Goal: Task Accomplishment & Management: Complete application form

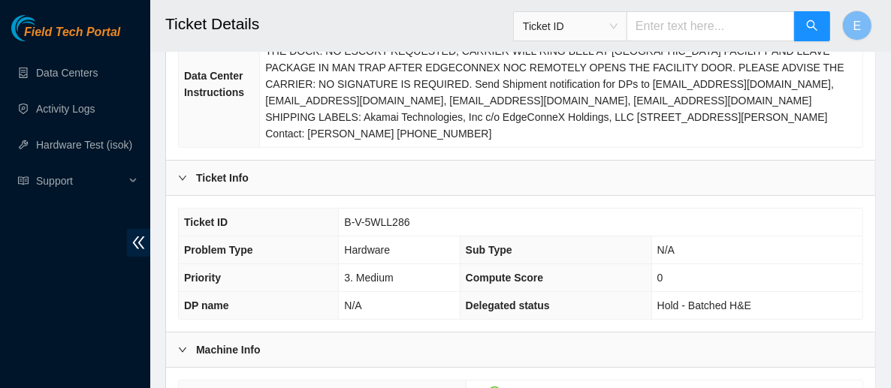
scroll to position [280, 0]
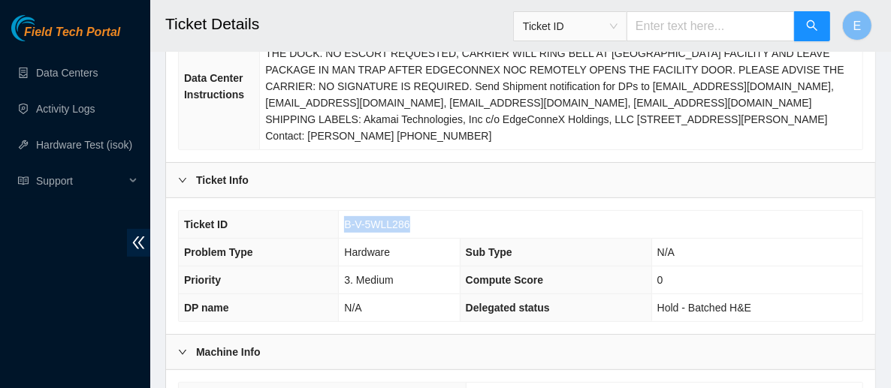
drag, startPoint x: 415, startPoint y: 198, endPoint x: 340, endPoint y: 210, distance: 75.2
click at [340, 211] on td "B-V-5WLL286" at bounding box center [601, 225] width 524 height 28
copy span "B-V-5WLL286"
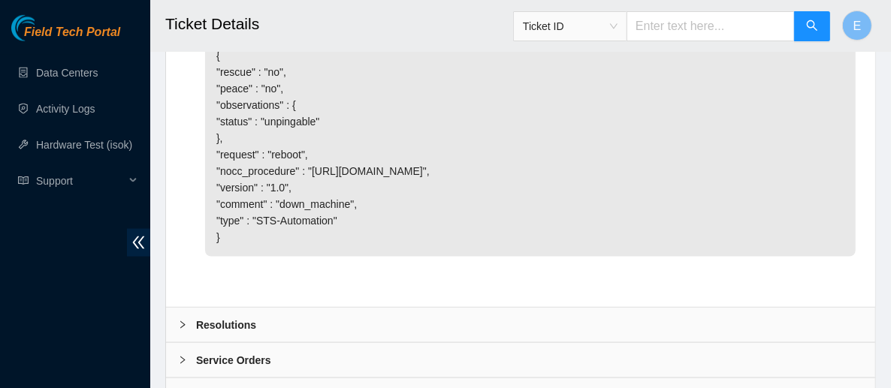
scroll to position [1340, 0]
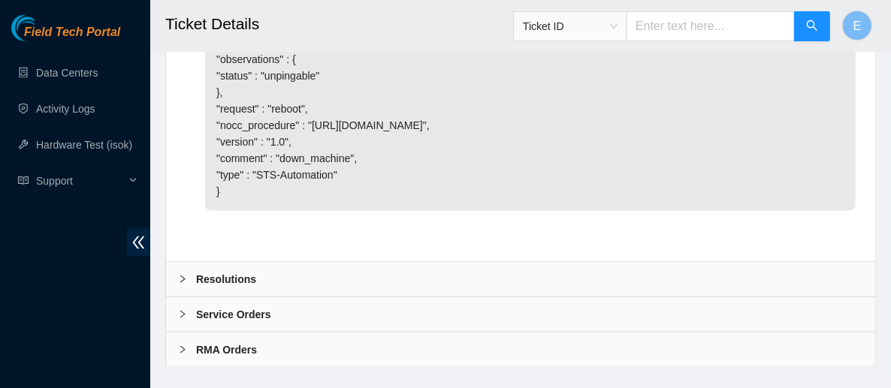
click at [251, 271] on b "Resolutions" at bounding box center [226, 279] width 60 height 17
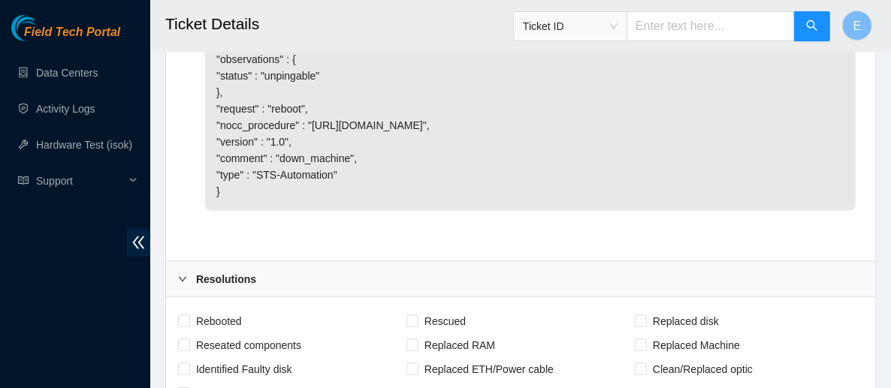
scroll to position [1549, 0]
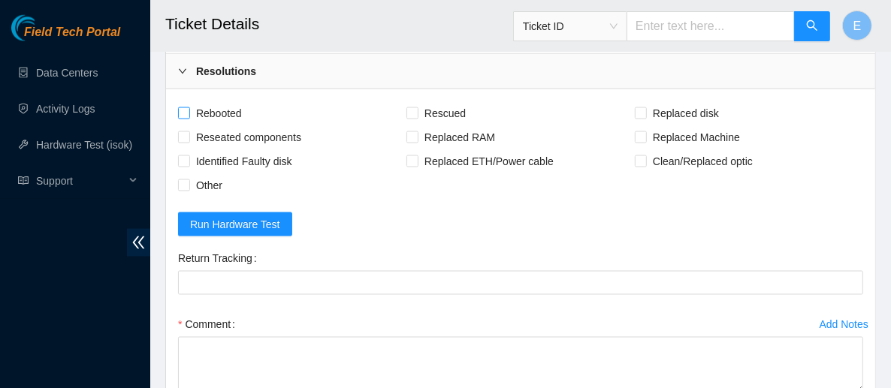
click at [216, 101] on span "Rebooted" at bounding box center [219, 113] width 58 height 24
click at [189, 107] on input "Rebooted" at bounding box center [183, 112] width 11 height 11
checkbox input "true"
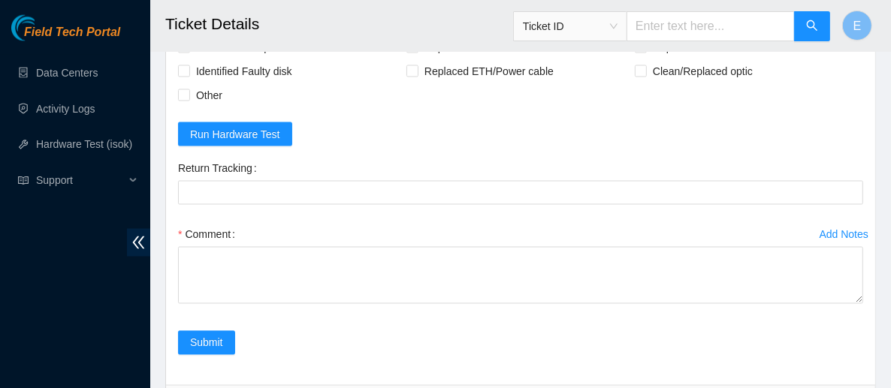
scroll to position [1640, 0]
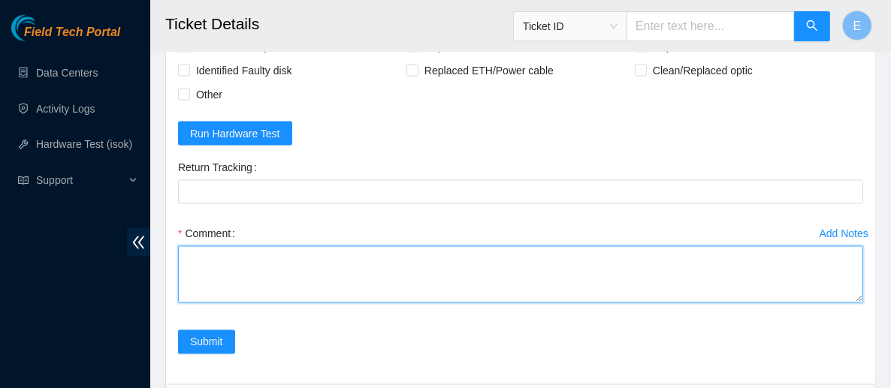
click at [217, 261] on textarea "Comment" at bounding box center [520, 274] width 685 height 57
paste textarea "Rebooted server isok:"
click at [229, 251] on textarea "Rebooted server isok:" at bounding box center [520, 274] width 685 height 57
drag, startPoint x: 316, startPoint y: 252, endPoint x: 209, endPoint y: 249, distance: 106.7
click at [209, 249] on textarea "Rebooted server isok: not able to run isok" at bounding box center [520, 274] width 685 height 57
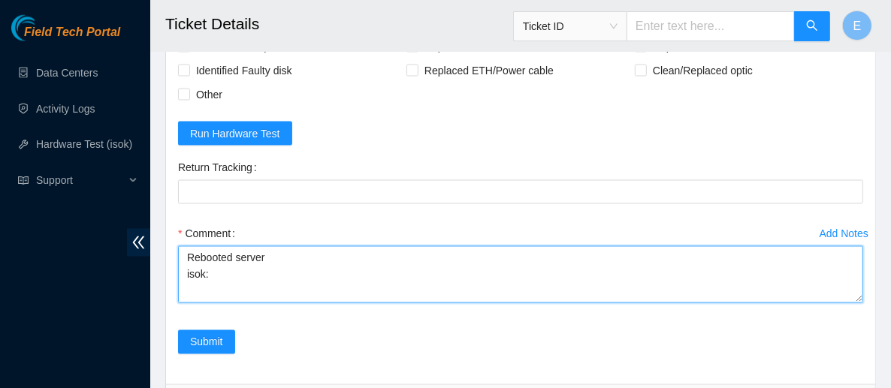
paste textarea "Ashley Irvin 🧚🏾‍♀️ 9/29/2025 2:41 PM • The following host was not tested: 23.59…"
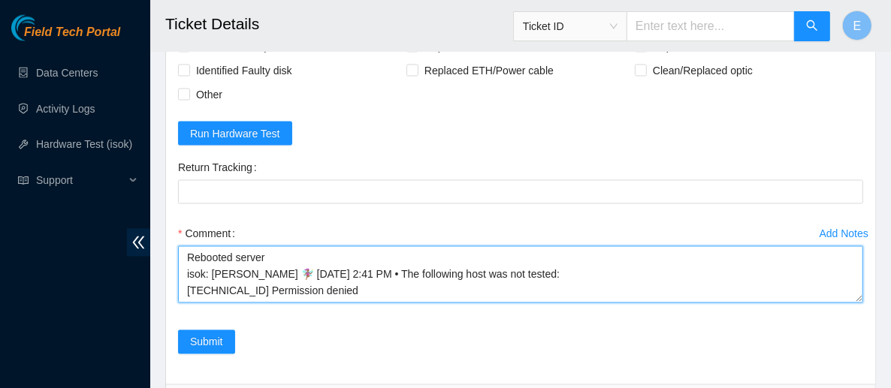
scroll to position [0, 0]
drag, startPoint x: 206, startPoint y: 246, endPoint x: 382, endPoint y: 246, distance: 175.8
click at [382, 246] on textarea "Rebooted server isok: Ashley Irvin 🧚🏾‍♀️ 9/29/2025 2:41 PM • The following host…" at bounding box center [520, 274] width 685 height 57
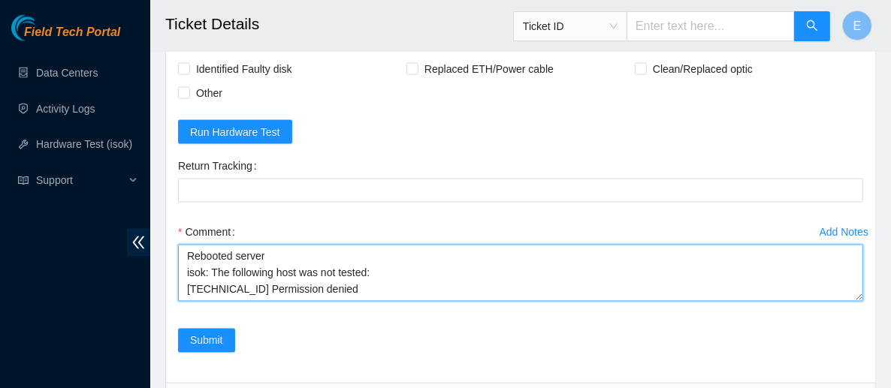
scroll to position [1688, 0]
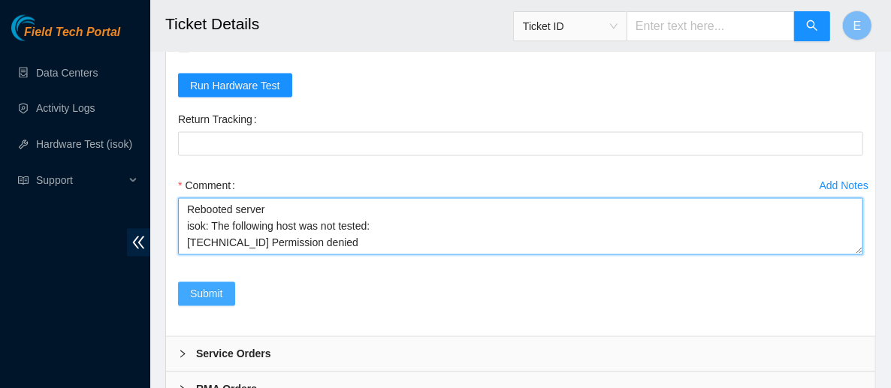
type textarea "Rebooted server isok: The following host was not tested: 23.59.89.112 Permissio…"
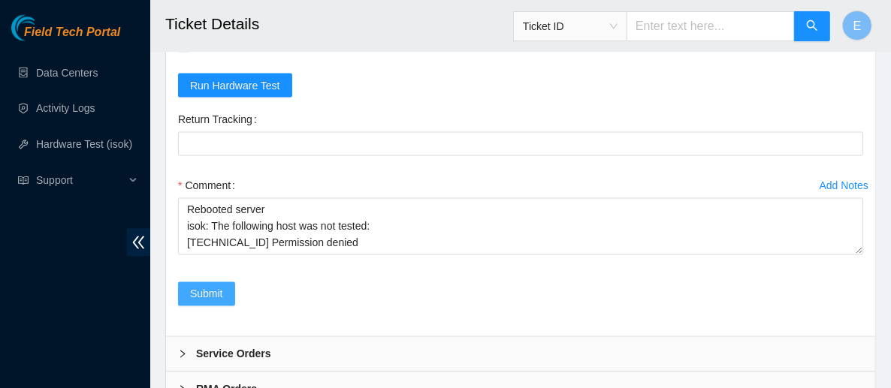
click at [214, 286] on span "Submit" at bounding box center [206, 294] width 33 height 17
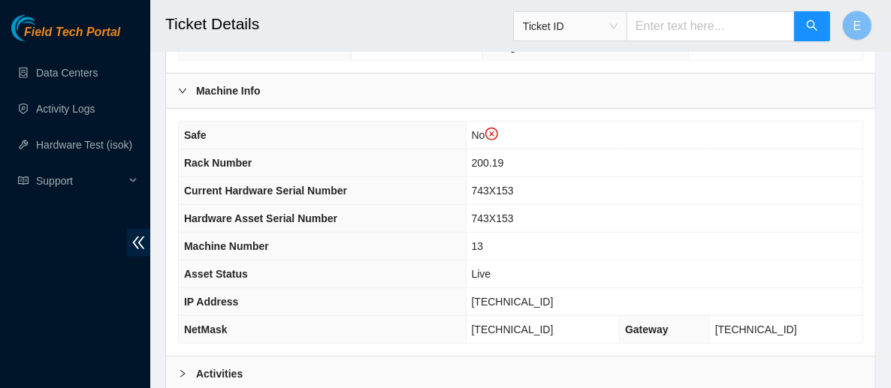
scroll to position [571, 0]
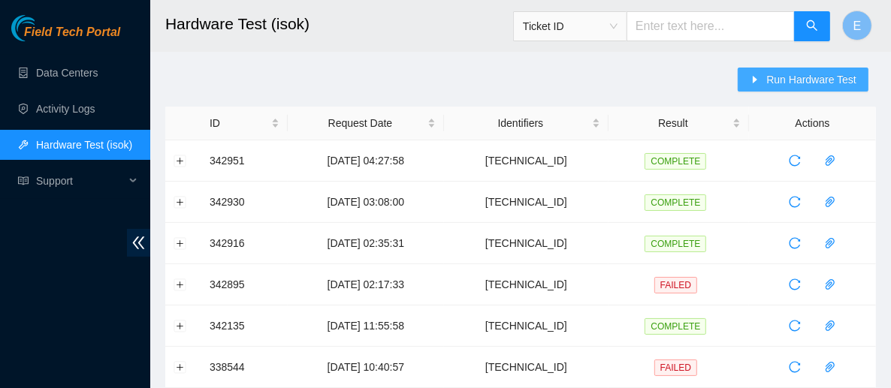
click at [786, 91] on button "Run Hardware Test" at bounding box center [803, 80] width 131 height 24
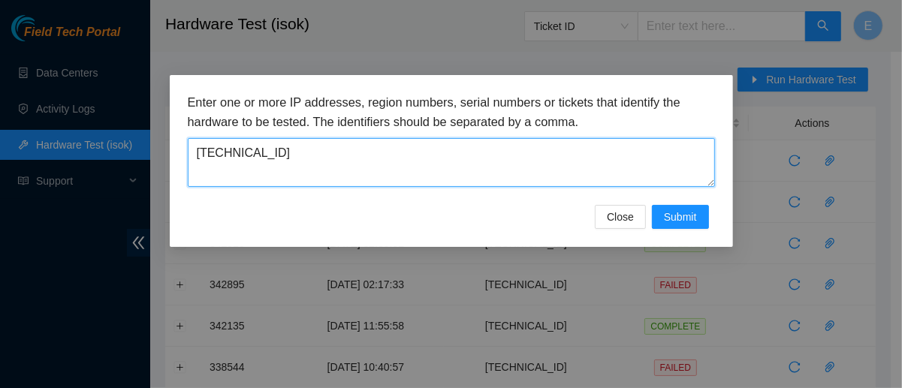
click at [541, 161] on textarea "[TECHNICAL_ID]" at bounding box center [451, 162] width 527 height 49
click at [541, 161] on textarea "23.59.89.112" at bounding box center [451, 162] width 527 height 49
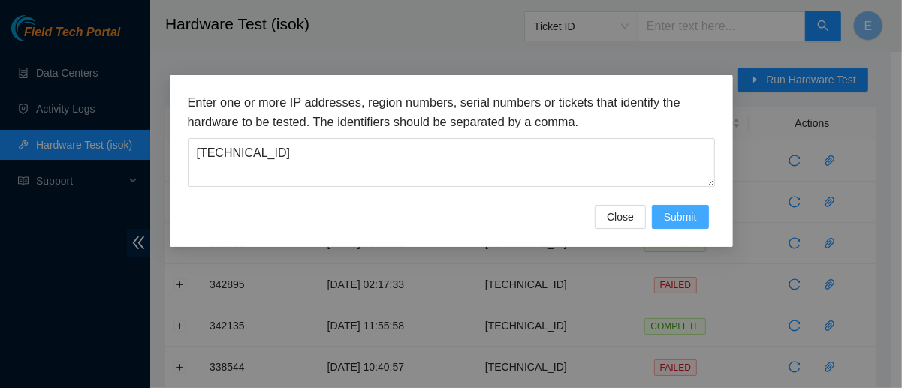
click at [677, 225] on button "Submit" at bounding box center [680, 217] width 57 height 24
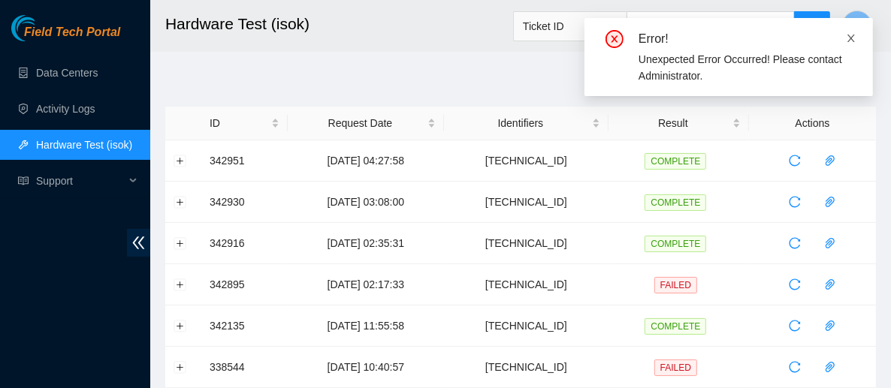
click at [850, 39] on icon "close" at bounding box center [852, 39] width 8 height 8
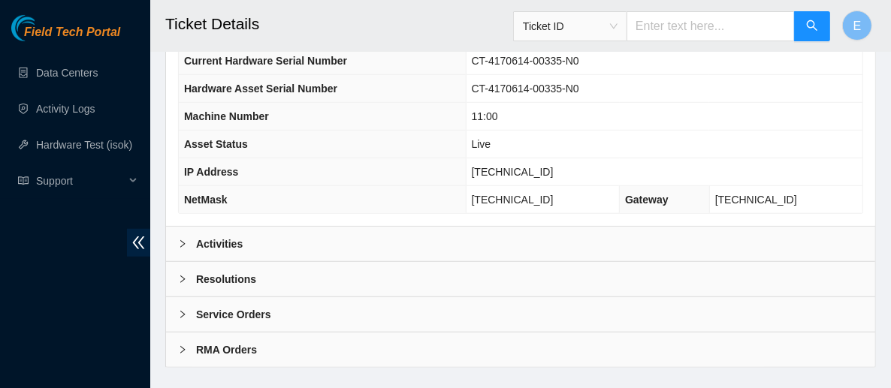
scroll to position [364, 0]
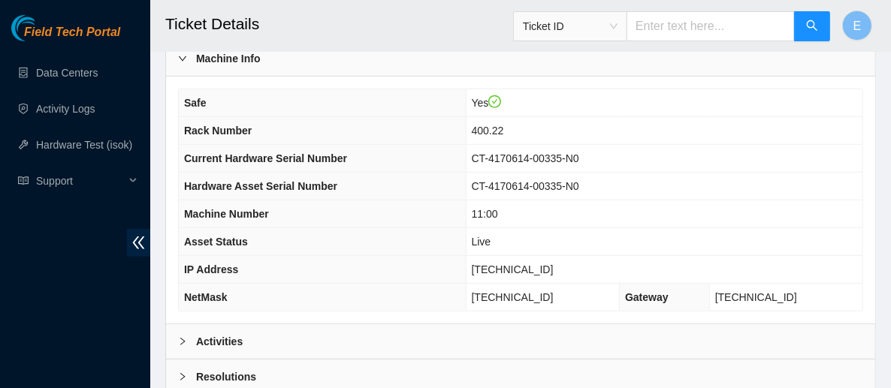
scroll to position [671, 0]
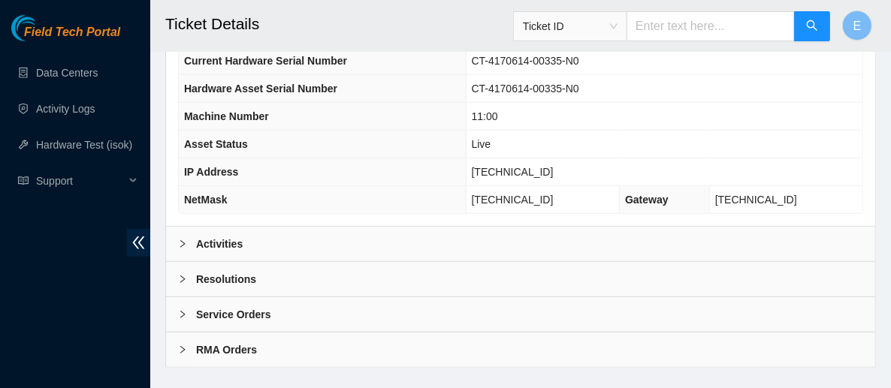
click at [288, 262] on div "Resolutions" at bounding box center [520, 279] width 709 height 35
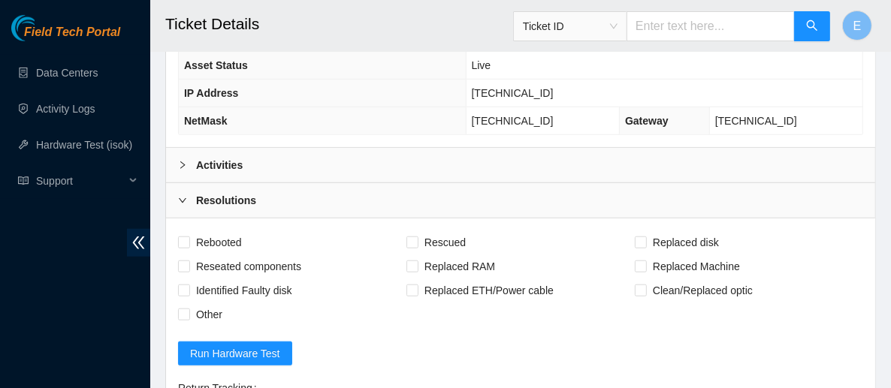
scroll to position [746, 0]
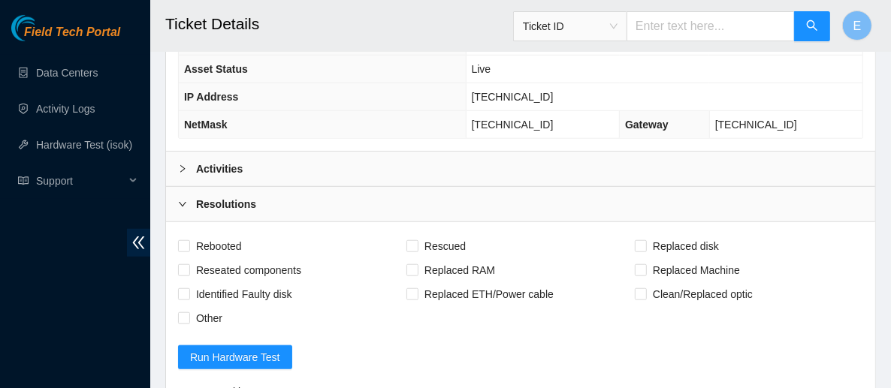
click at [234, 161] on b "Activities" at bounding box center [219, 169] width 47 height 17
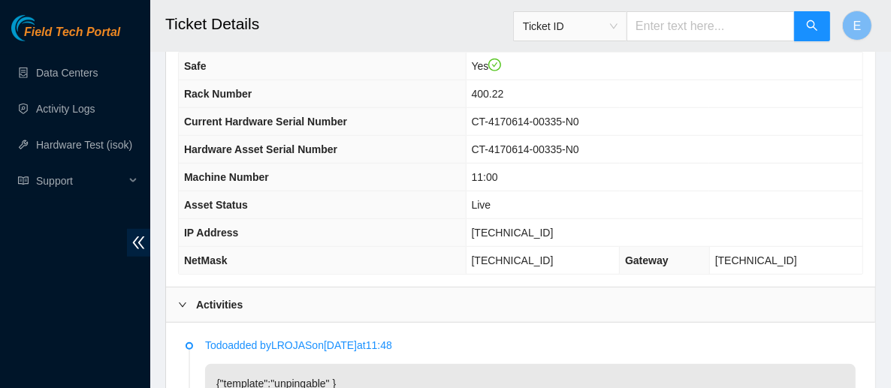
scroll to position [648, 0]
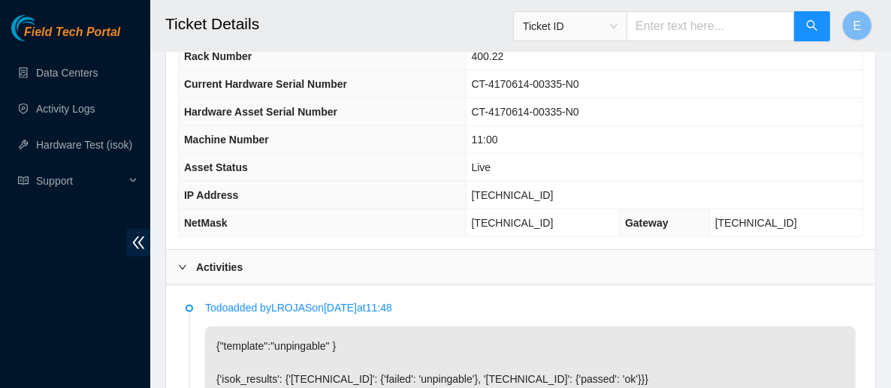
click at [819, 210] on td "23.77.200.129" at bounding box center [785, 224] width 153 height 28
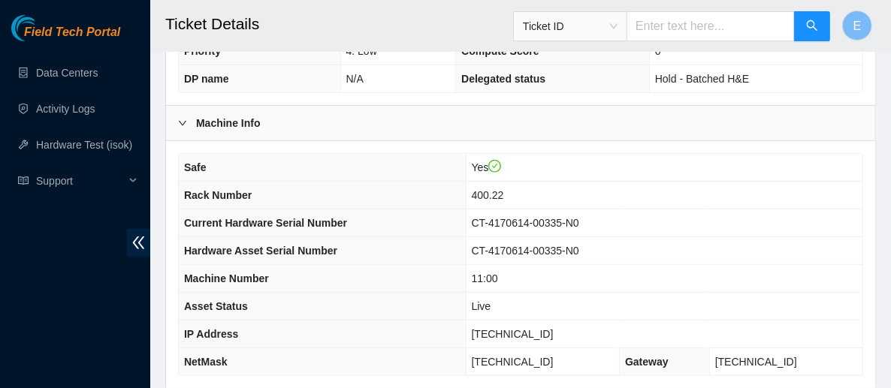
scroll to position [508, 0]
click at [466, 158] on th "Safe" at bounding box center [322, 169] width 287 height 28
click at [570, 266] on td "11:00" at bounding box center [664, 280] width 397 height 28
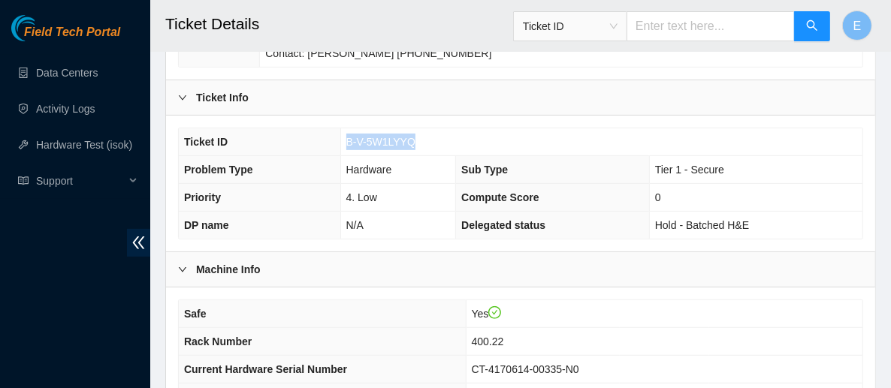
drag, startPoint x: 416, startPoint y: 128, endPoint x: 345, endPoint y: 119, distance: 71.9
click at [345, 128] on td "B-V-5W1LYYQ" at bounding box center [601, 142] width 522 height 28
copy span "B-V-5W1LYYQ"
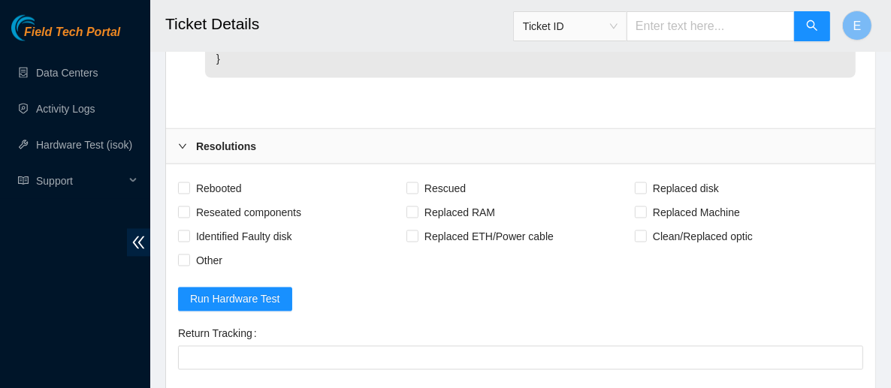
scroll to position [1512, 0]
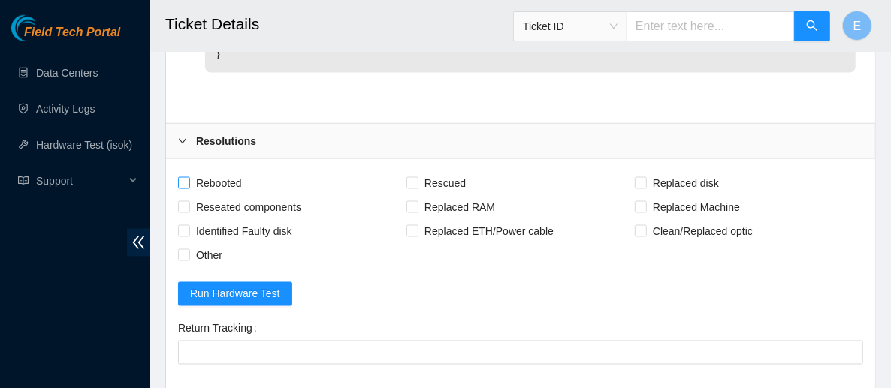
click at [237, 192] on span "Rebooted" at bounding box center [219, 183] width 58 height 24
click at [189, 188] on input "Rebooted" at bounding box center [183, 182] width 11 height 11
checkbox input "true"
click at [419, 187] on span "Rescued" at bounding box center [445, 183] width 53 height 24
click at [417, 187] on input "Rescued" at bounding box center [412, 182] width 11 height 11
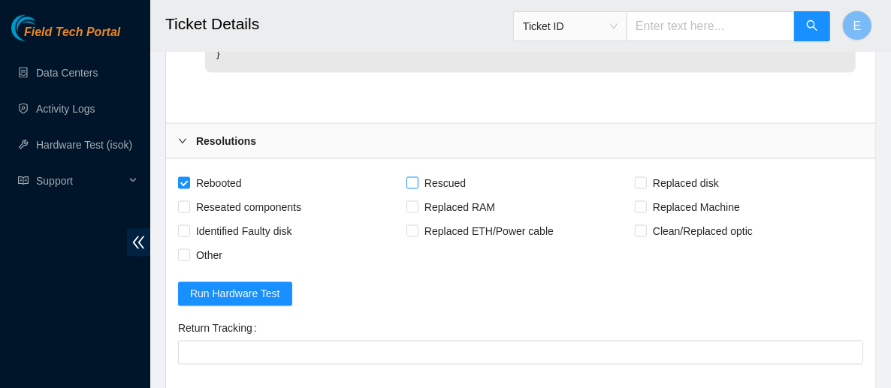
checkbox input "true"
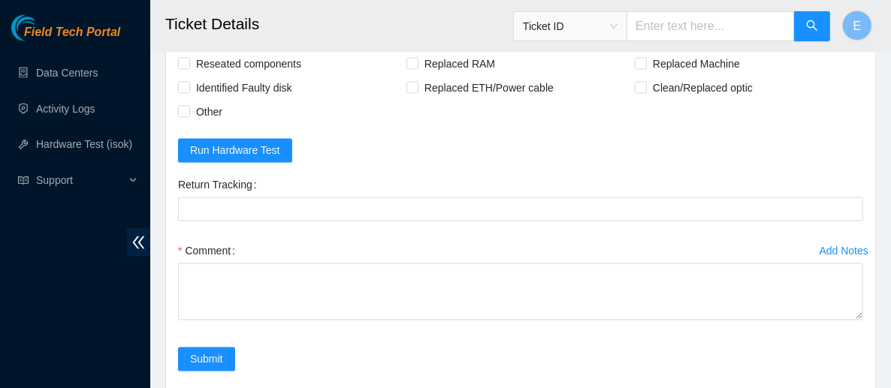
scroll to position [1657, 0]
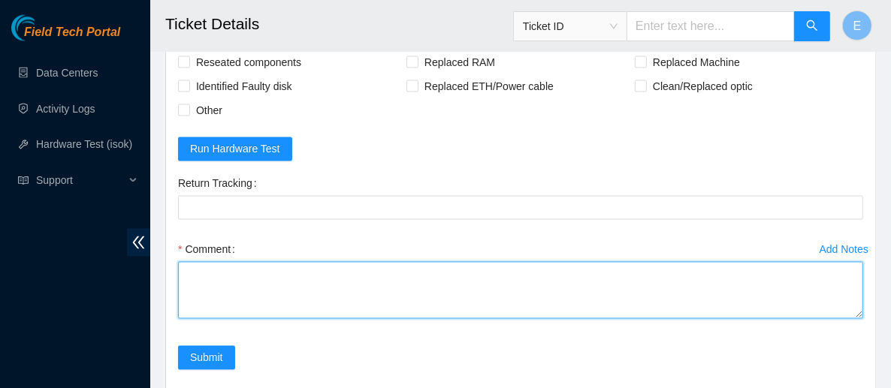
click at [286, 275] on textarea "Comment" at bounding box center [520, 290] width 685 height 57
paste textarea "Rebooted server Rescued and configured Isok:"
click at [235, 304] on textarea "Rebooted server Rescued and configured Isok:" at bounding box center [520, 290] width 685 height 57
paste textarea "Ashley Irvin 🧚🏾‍♀️ 9/29/2025 3:22 PM • The following hosts passed all tests: 23…"
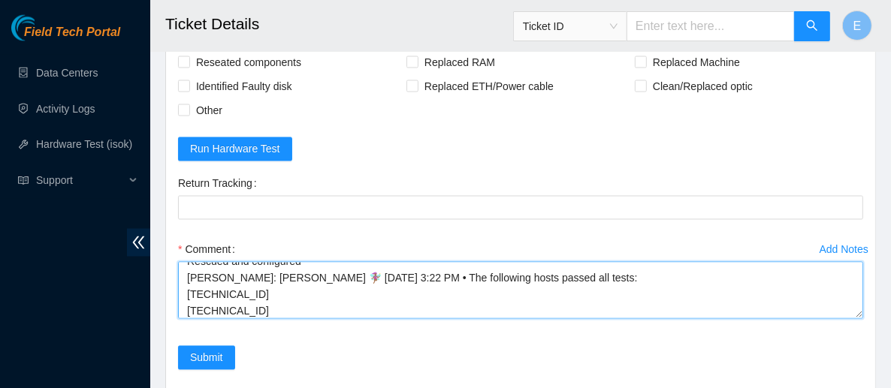
scroll to position [27, 0]
drag, startPoint x: 209, startPoint y: 286, endPoint x: 379, endPoint y: 295, distance: 170.0
click at [379, 295] on textarea "Rebooted server Rescued and configured Isok: Ashley Irvin 🧚🏾‍♀️ 9/29/2025 3:22 …" at bounding box center [520, 290] width 685 height 57
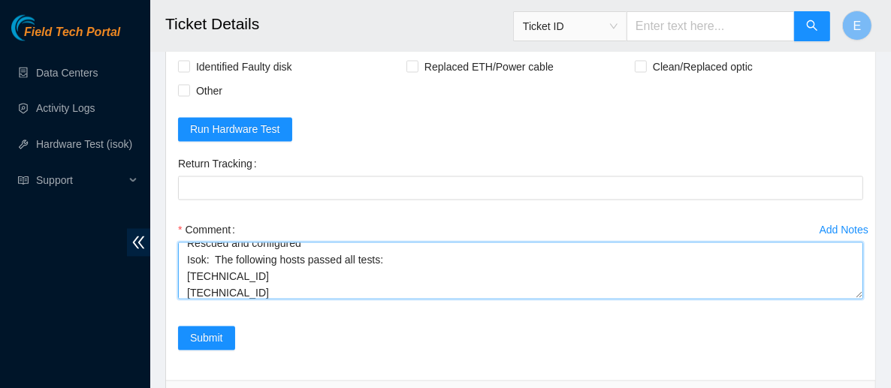
scroll to position [1677, 0]
type textarea "Rebooted server Rescued and configured Isok: The following hosts passed all tes…"
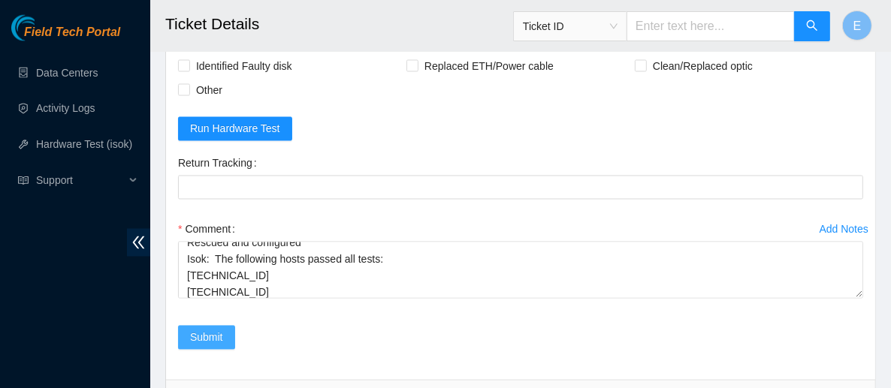
click at [199, 341] on span "Submit" at bounding box center [206, 338] width 33 height 17
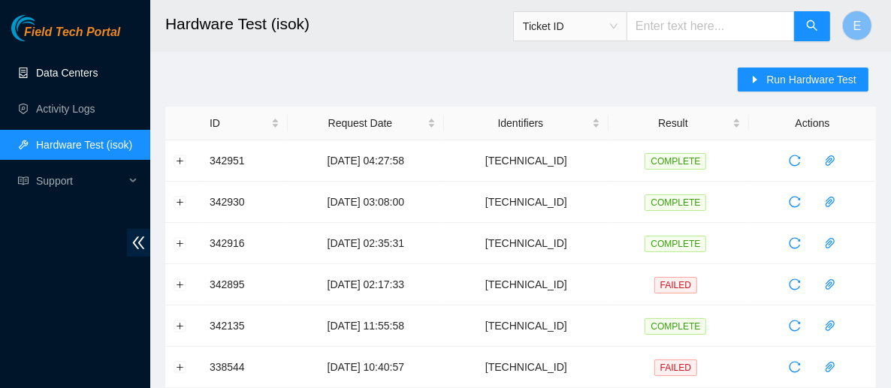
click at [98, 69] on link "Data Centers" at bounding box center [67, 73] width 62 height 12
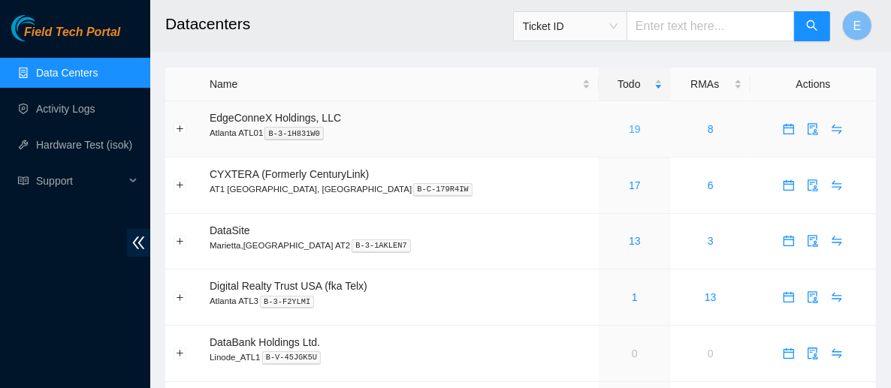
click at [629, 128] on link "19" at bounding box center [635, 129] width 12 height 12
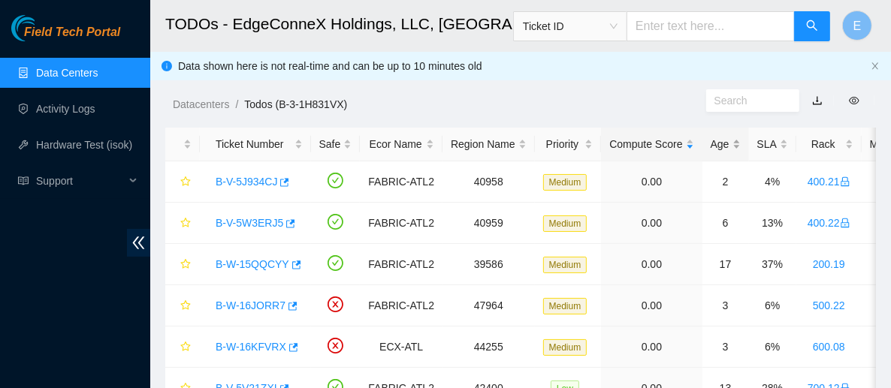
click at [712, 146] on div "Age" at bounding box center [726, 144] width 30 height 17
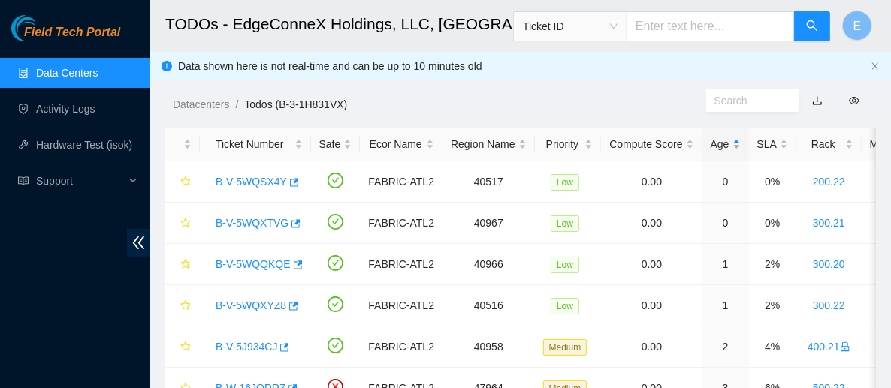
click at [712, 146] on div "Age" at bounding box center [726, 144] width 30 height 17
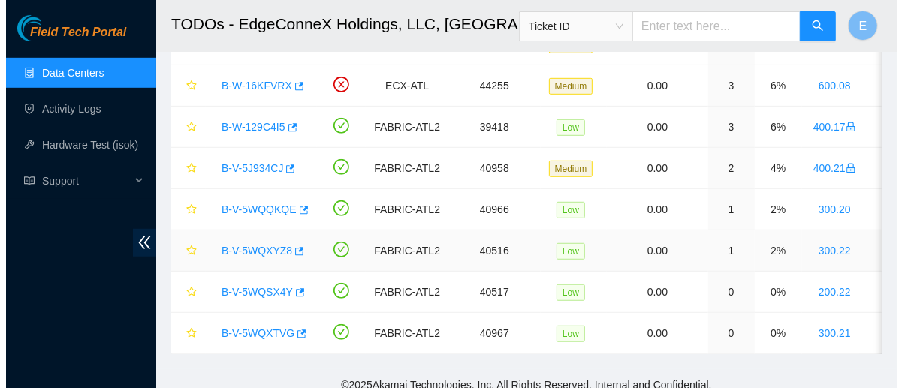
scroll to position [549, 0]
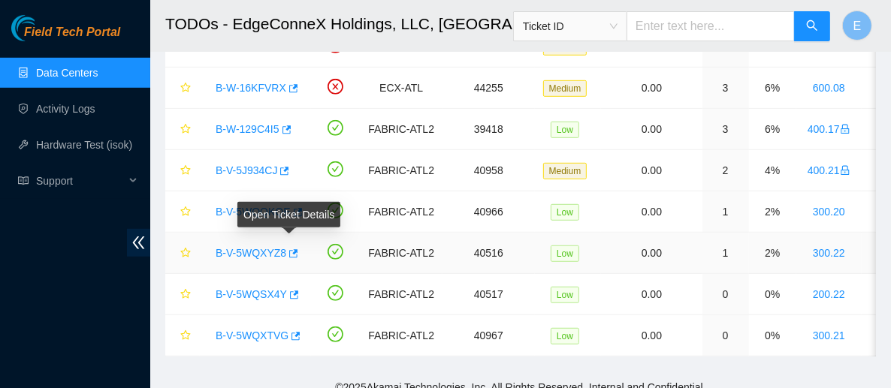
click at [274, 247] on link "B-V-5WQXYZ8" at bounding box center [251, 253] width 71 height 12
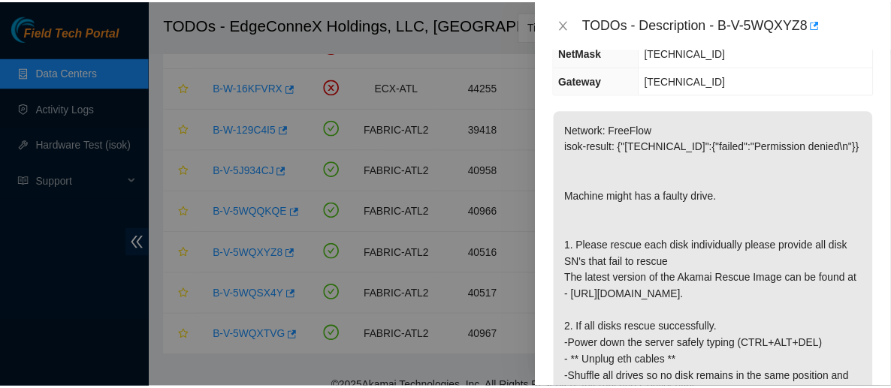
scroll to position [229, 0]
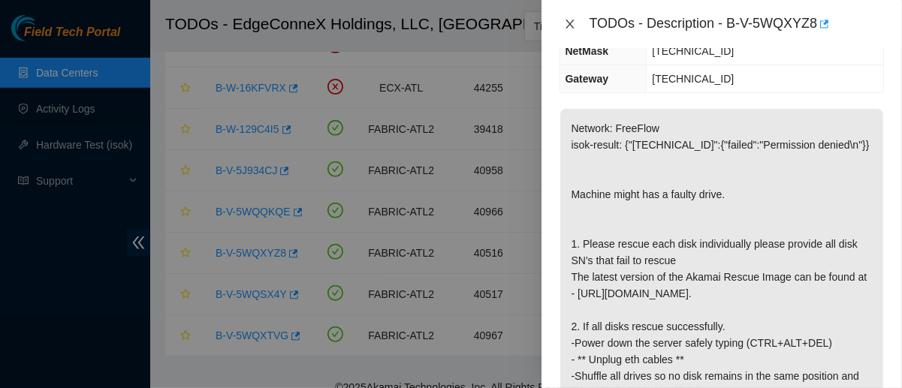
click at [570, 26] on icon "close" at bounding box center [570, 24] width 12 height 12
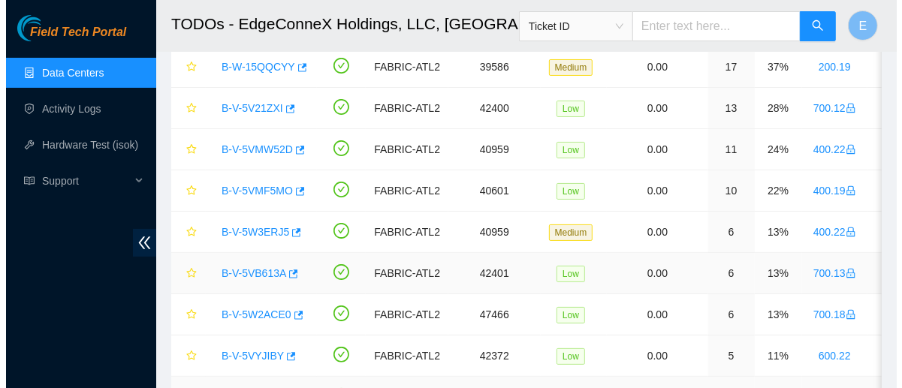
scroll to position [115, 0]
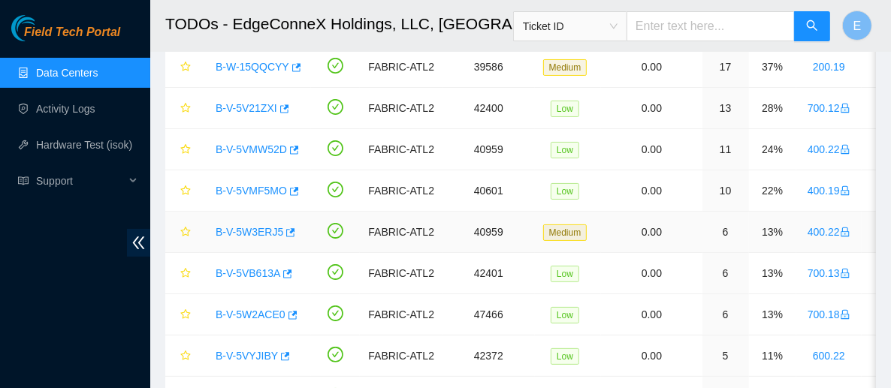
click at [269, 231] on link "B-V-5W3ERJ5" at bounding box center [250, 232] width 68 height 12
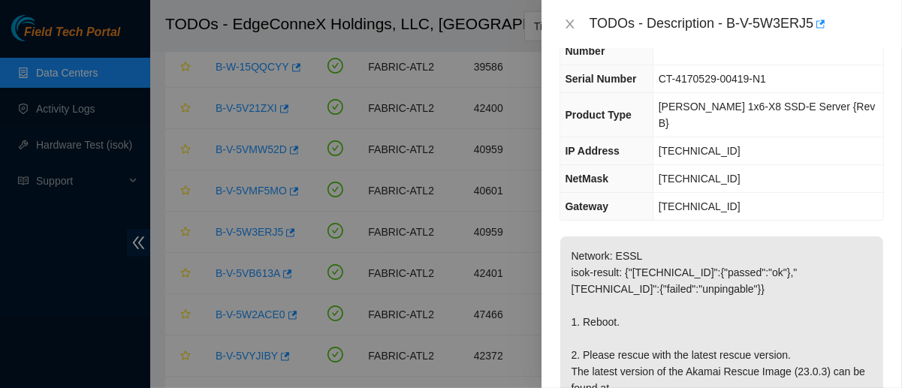
scroll to position [0, 0]
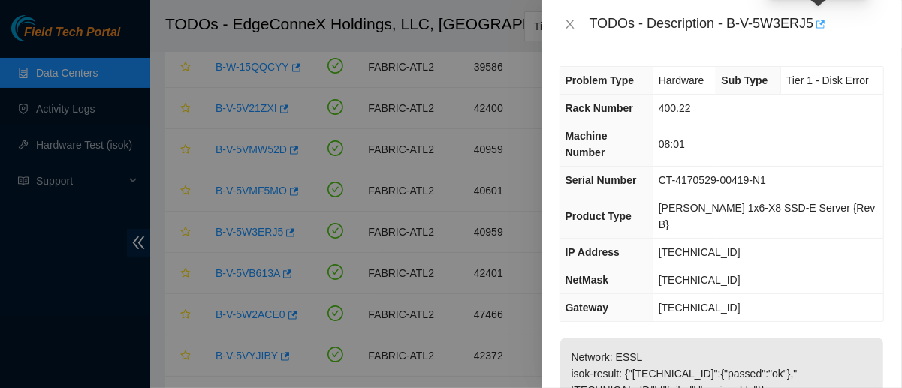
click at [820, 26] on icon "button" at bounding box center [820, 24] width 11 height 11
click at [568, 22] on icon "close" at bounding box center [570, 24] width 8 height 9
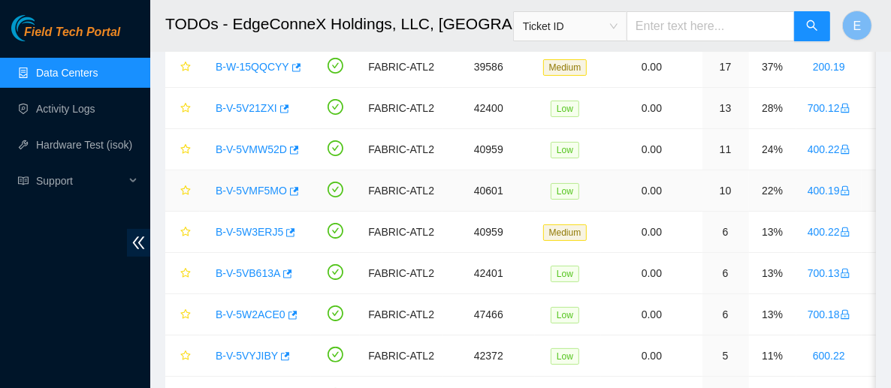
click at [275, 191] on link "B-V-5VMF5MO" at bounding box center [251, 191] width 71 height 12
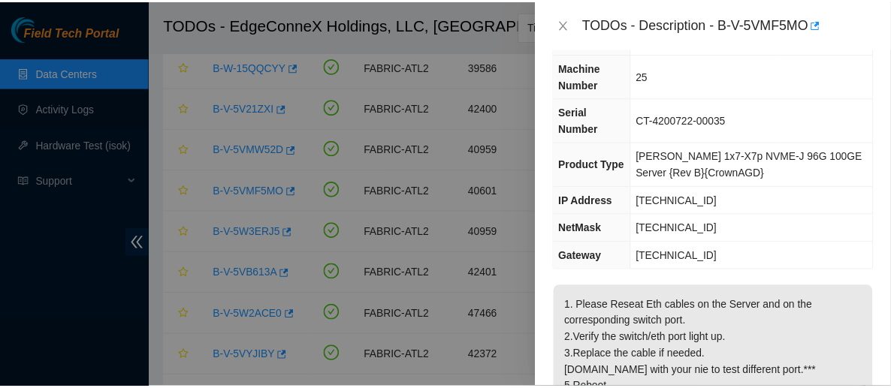
scroll to position [102, 0]
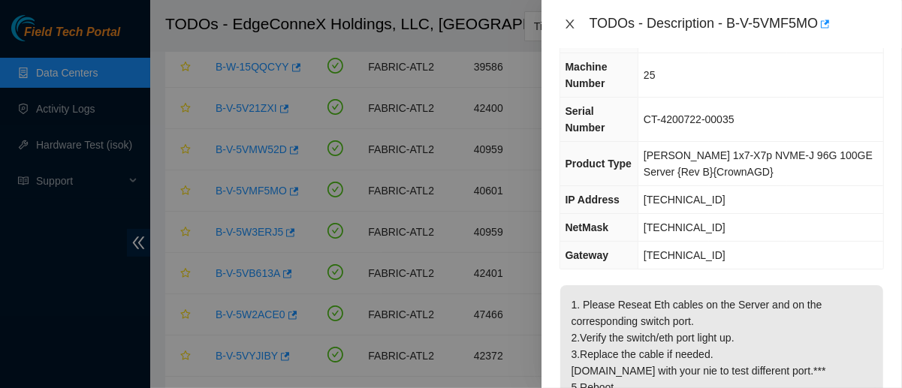
click at [567, 23] on icon "close" at bounding box center [570, 24] width 12 height 12
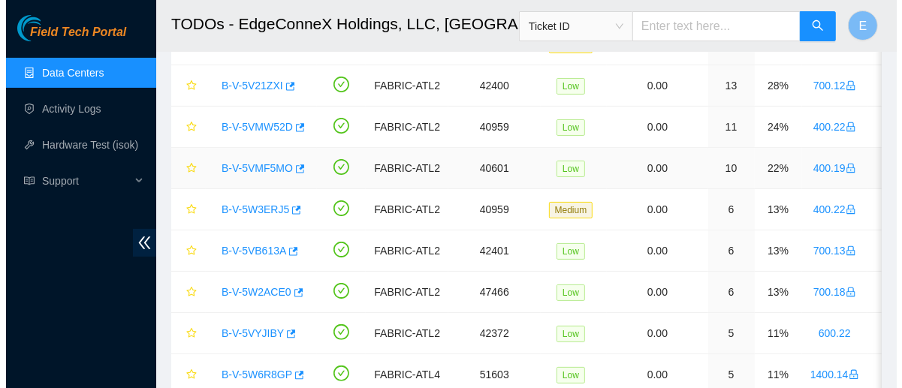
scroll to position [139, 0]
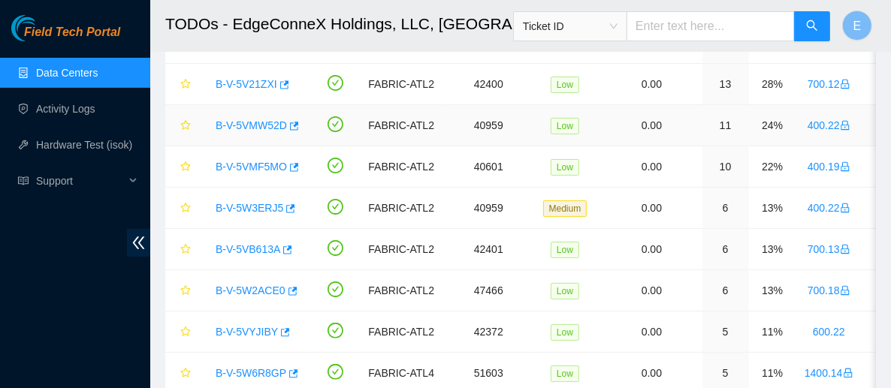
click at [278, 125] on link "B-V-5VMW52D" at bounding box center [251, 125] width 71 height 12
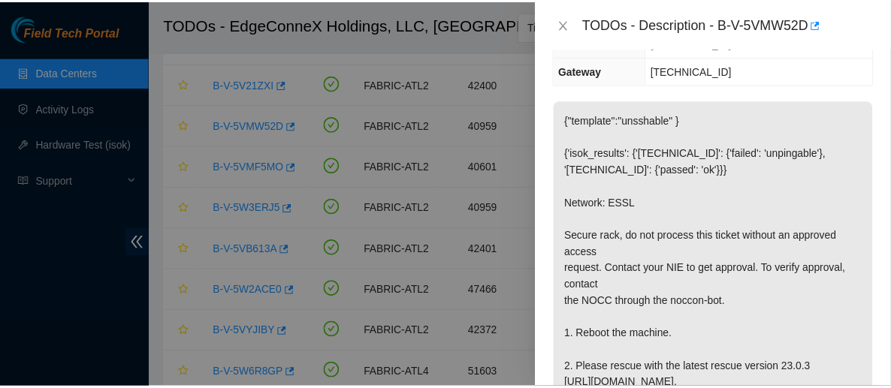
scroll to position [237, 0]
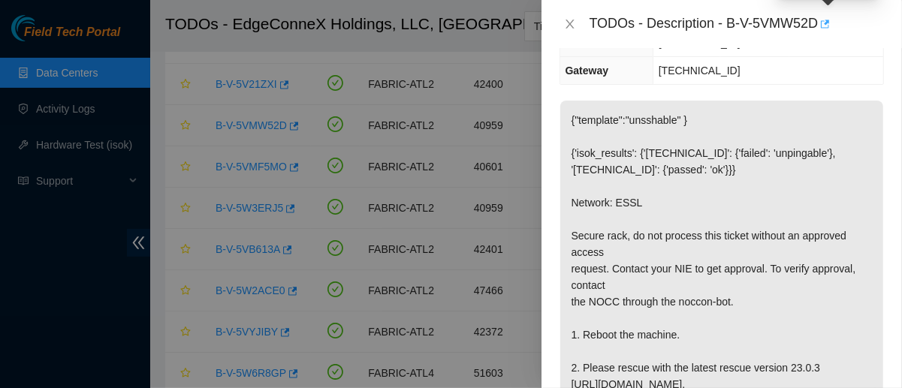
click at [830, 25] on icon "button" at bounding box center [824, 24] width 11 height 11
click at [565, 31] on div "TODOs - Description - B-V-5VMW52D" at bounding box center [722, 24] width 325 height 24
click at [567, 18] on icon "close" at bounding box center [570, 24] width 12 height 12
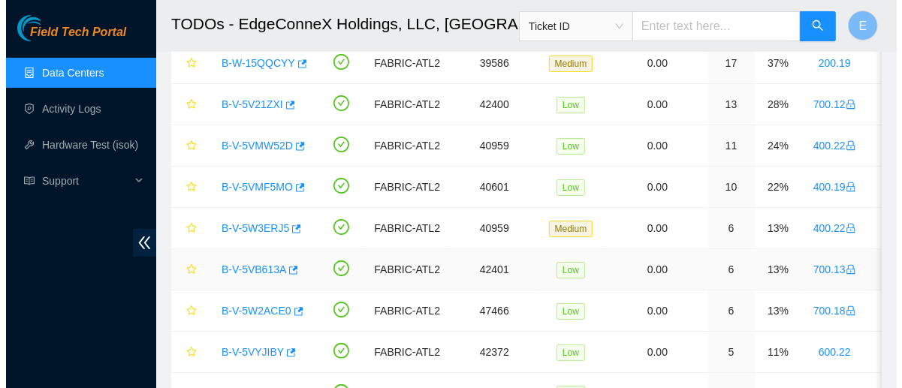
scroll to position [117, 0]
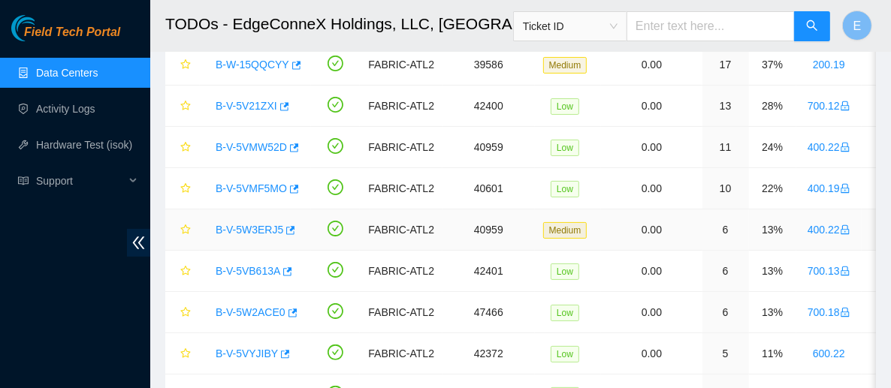
click at [265, 225] on link "B-V-5W3ERJ5" at bounding box center [250, 230] width 68 height 12
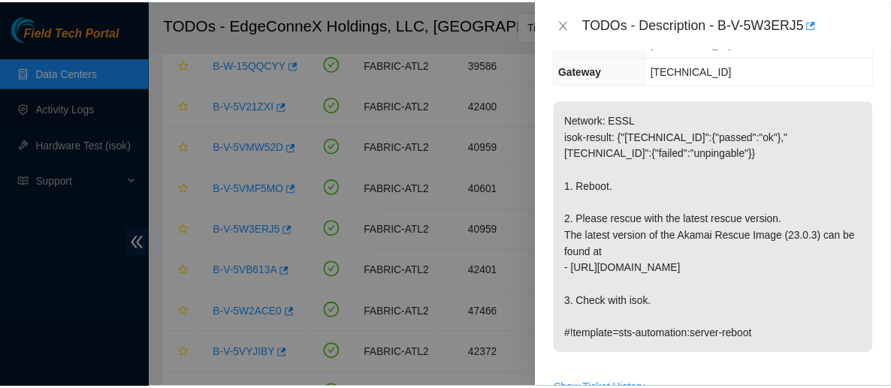
scroll to position [0, 0]
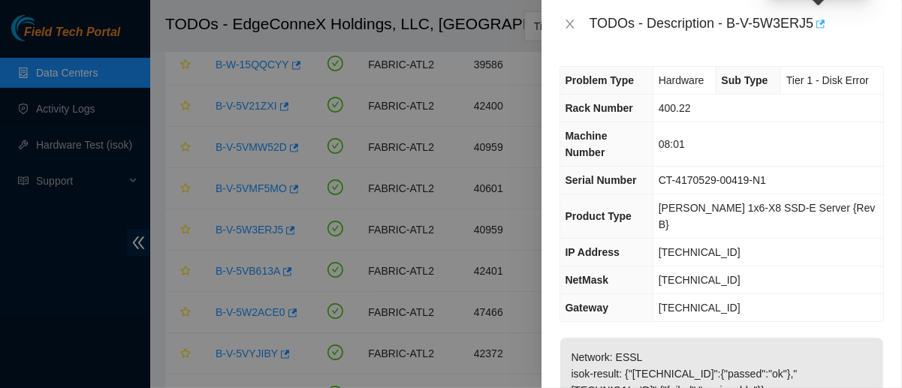
click at [816, 26] on icon "button" at bounding box center [820, 24] width 11 height 11
click at [71, 101] on div at bounding box center [451, 194] width 902 height 388
click at [564, 27] on button "Close" at bounding box center [570, 24] width 21 height 14
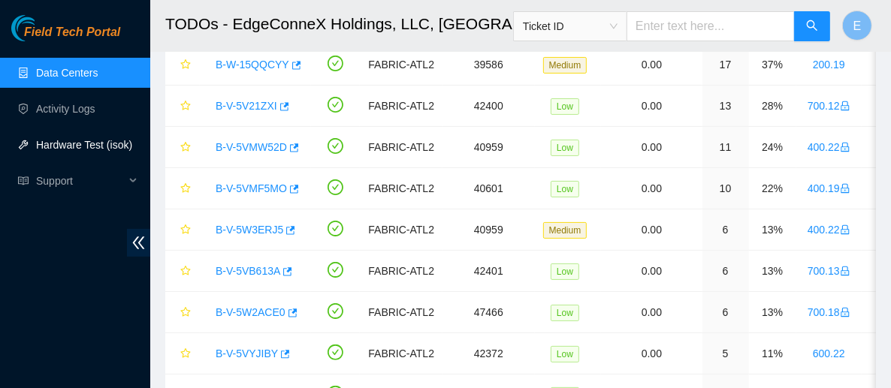
click at [55, 150] on link "Hardware Test (isok)" at bounding box center [84, 145] width 96 height 12
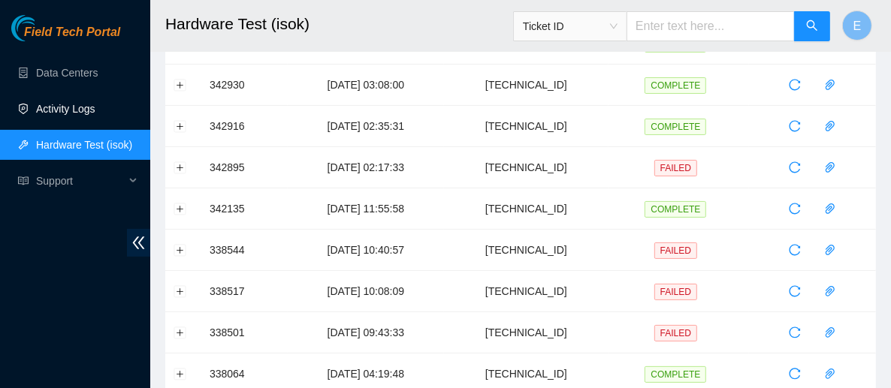
click at [51, 115] on link "Activity Logs" at bounding box center [65, 109] width 59 height 12
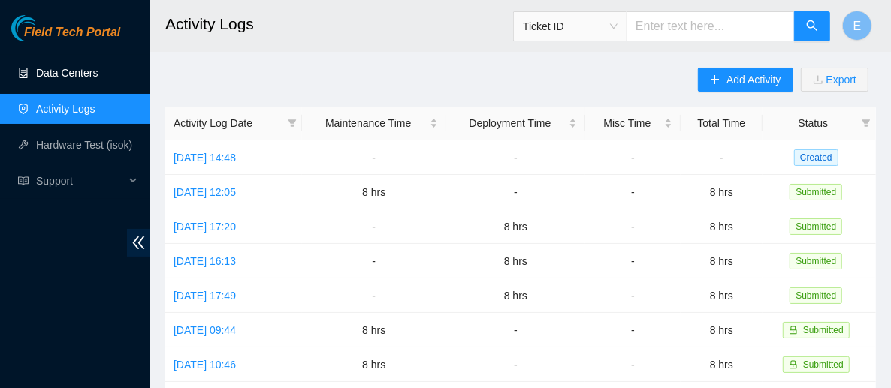
click at [56, 75] on link "Data Centers" at bounding box center [67, 73] width 62 height 12
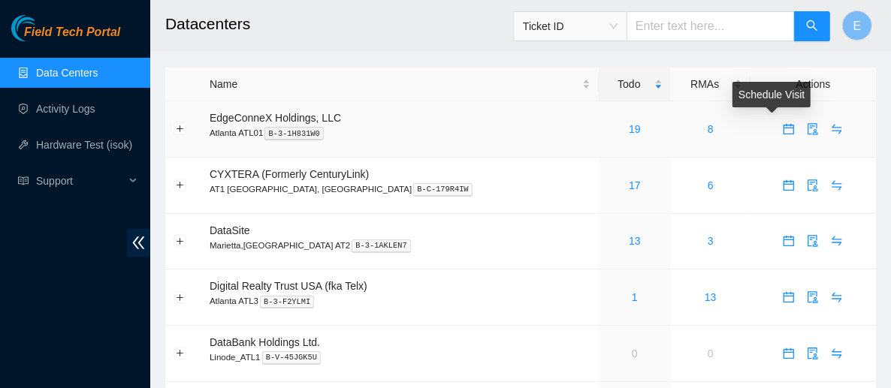
click at [785, 125] on icon "calendar" at bounding box center [789, 126] width 9 height 2
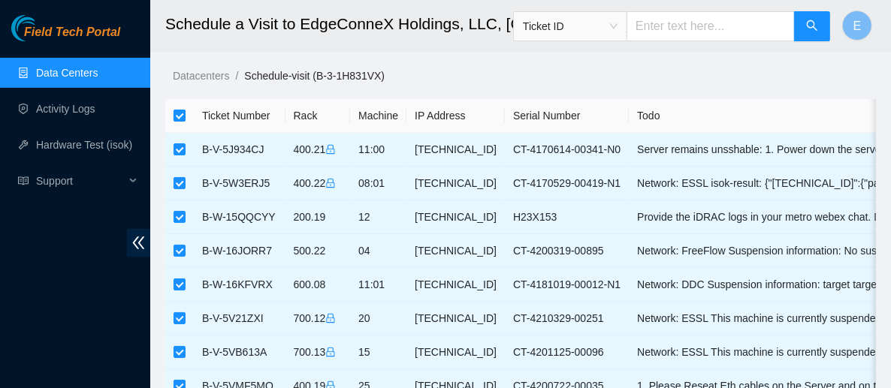
click at [175, 112] on input "checkbox" at bounding box center [180, 116] width 12 height 12
checkbox input "false"
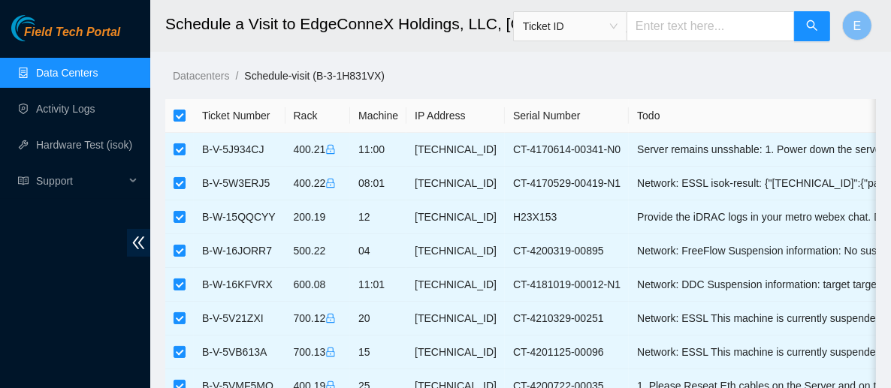
checkbox input "false"
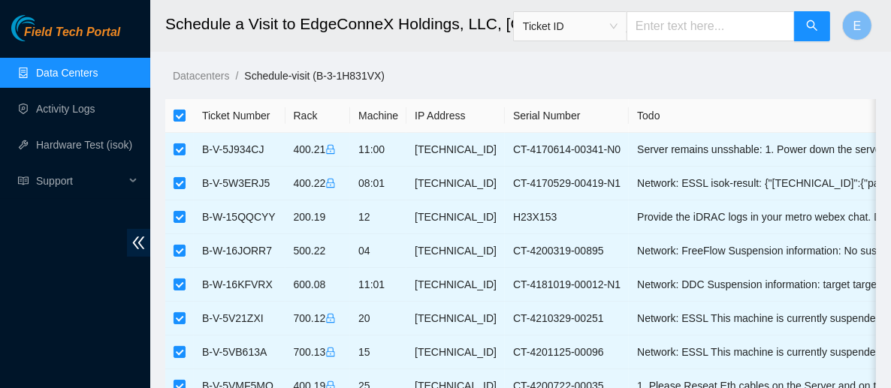
checkbox input "false"
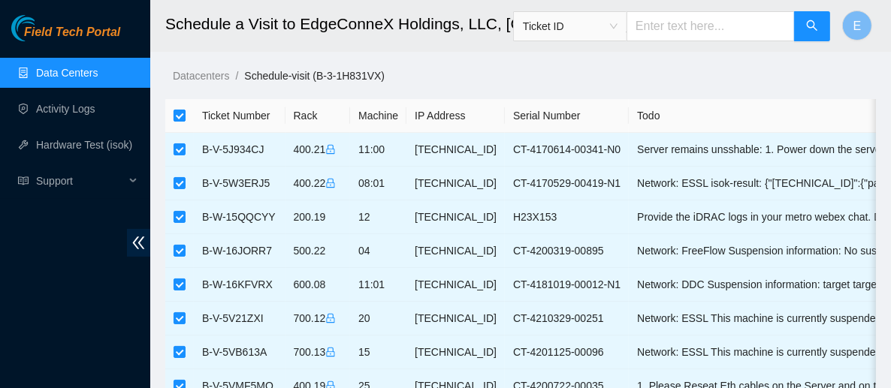
checkbox input "false"
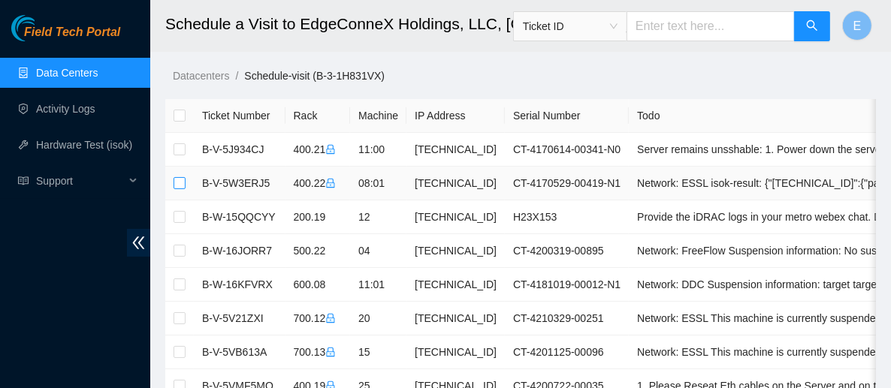
click at [183, 185] on input "checkbox" at bounding box center [180, 183] width 12 height 12
checkbox input "true"
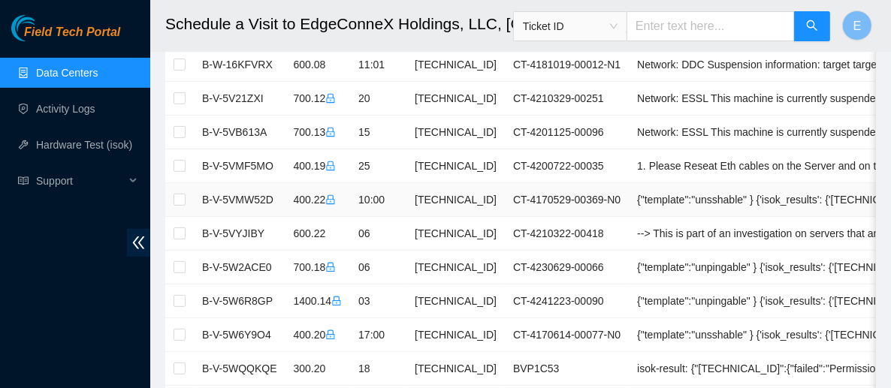
scroll to position [222, 0]
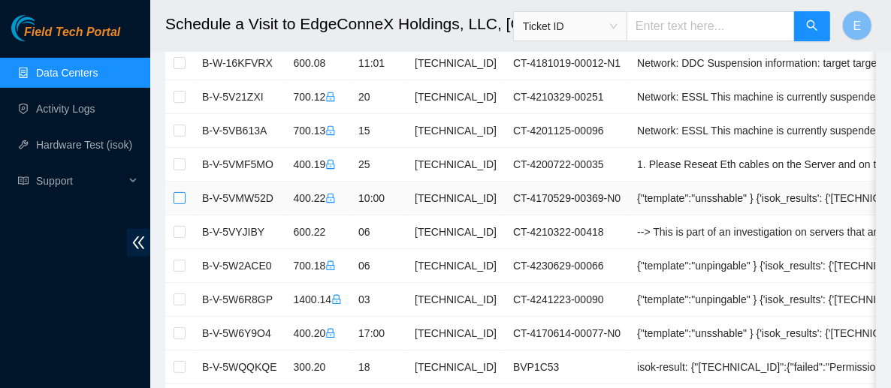
click at [177, 196] on input "checkbox" at bounding box center [180, 198] width 12 height 12
checkbox input "true"
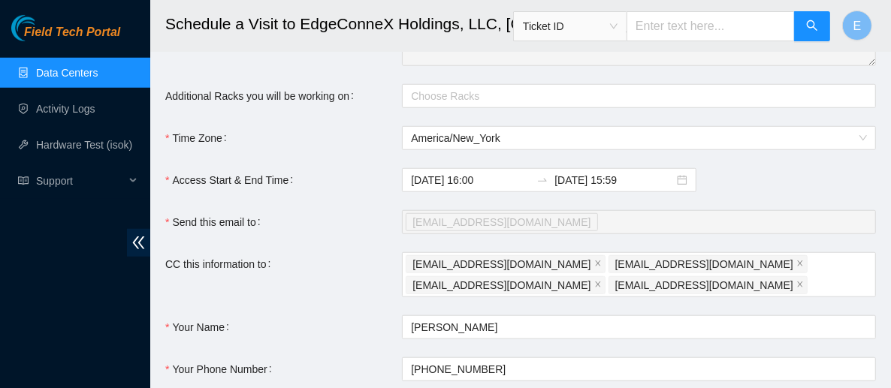
scroll to position [878, 0]
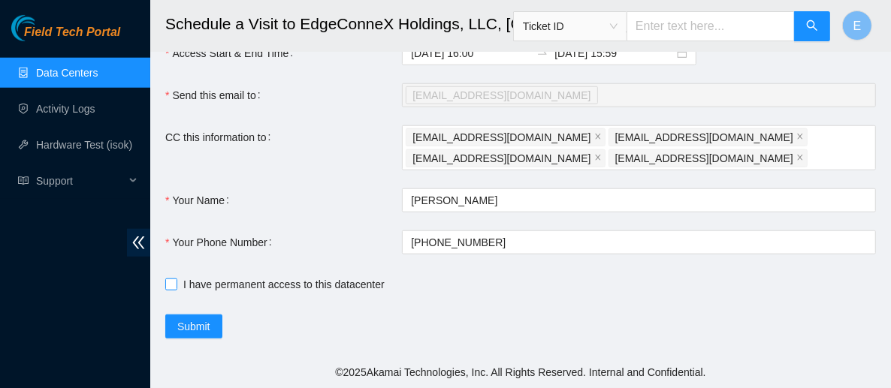
click at [174, 285] on input "I have permanent access to this datacenter" at bounding box center [170, 284] width 11 height 11
checkbox input "true"
click at [204, 325] on span "Submit" at bounding box center [193, 327] width 33 height 17
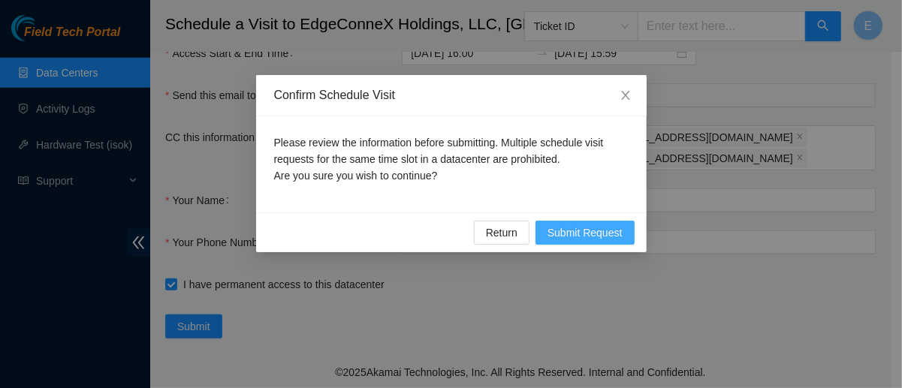
click at [575, 237] on span "Submit Request" at bounding box center [585, 233] width 75 height 17
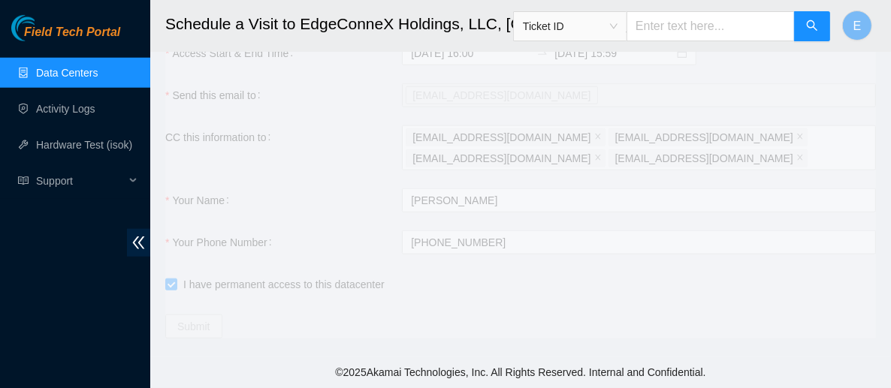
type input "2025-09-29 16:01"
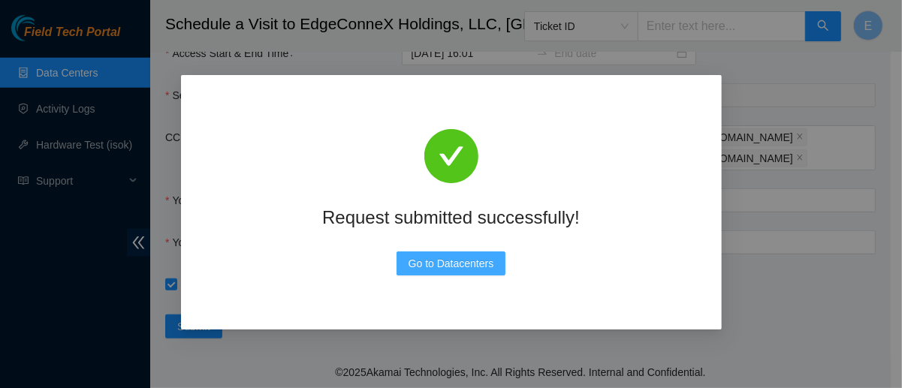
click at [470, 263] on span "Go to Datacenters" at bounding box center [452, 263] width 86 height 17
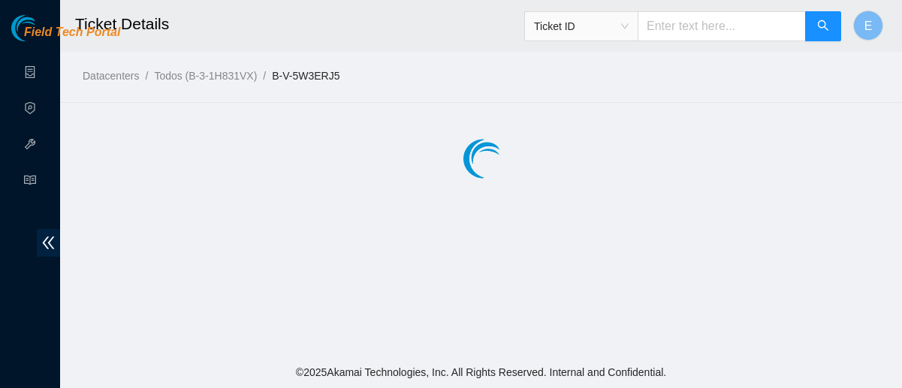
click at [820, 26] on icon "search" at bounding box center [824, 26] width 12 height 12
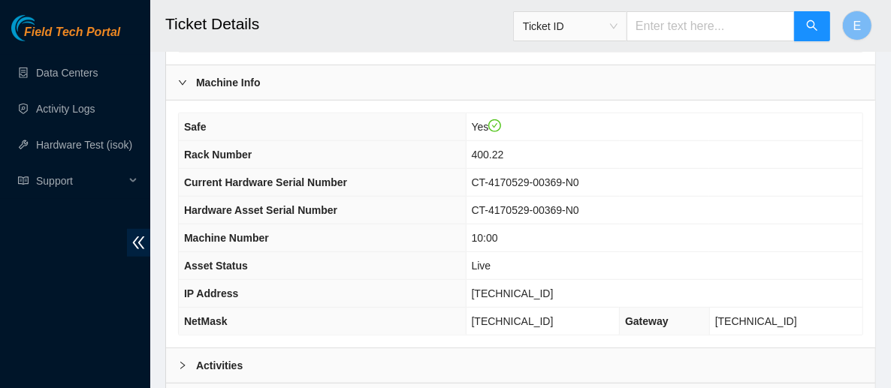
scroll to position [671, 0]
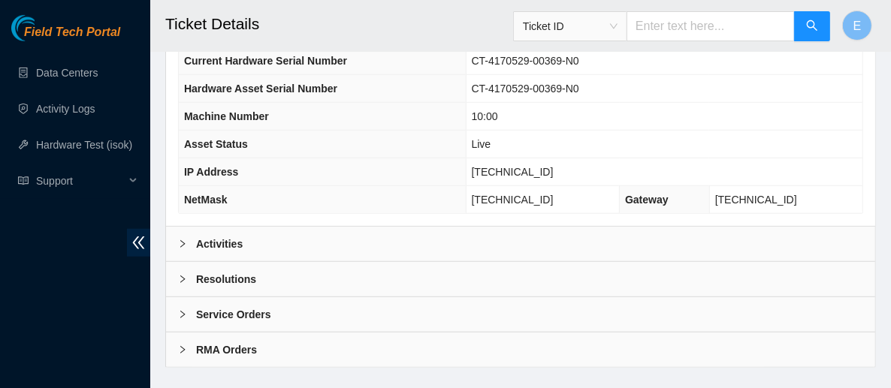
click at [222, 268] on div "Resolutions" at bounding box center [520, 279] width 709 height 35
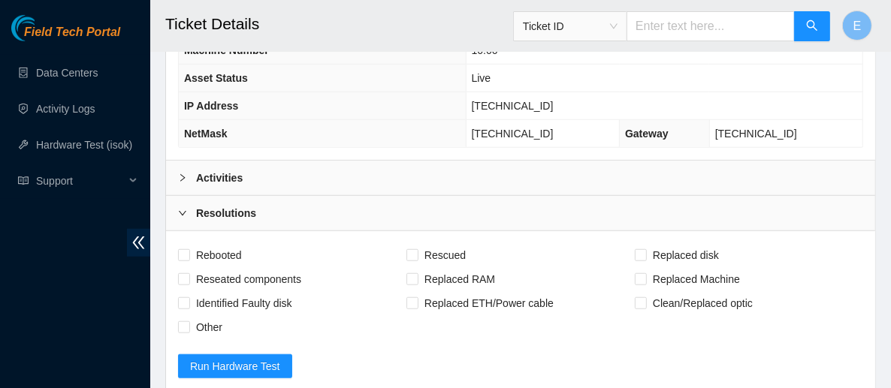
click at [192, 205] on div at bounding box center [187, 213] width 18 height 17
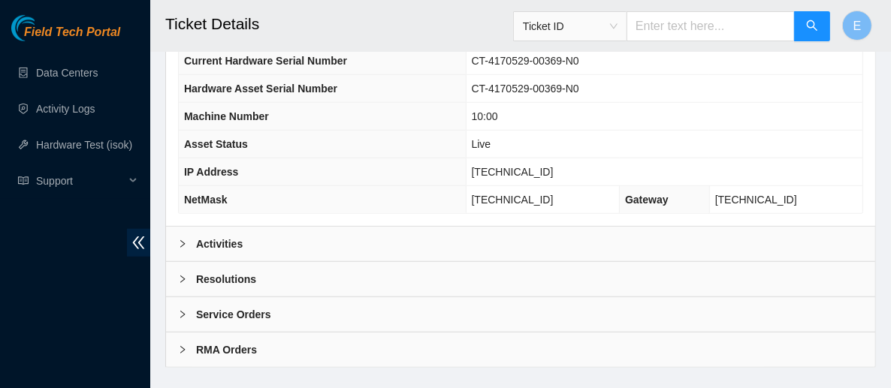
click at [185, 159] on th "IP Address" at bounding box center [322, 173] width 287 height 28
click at [190, 236] on div at bounding box center [187, 244] width 18 height 17
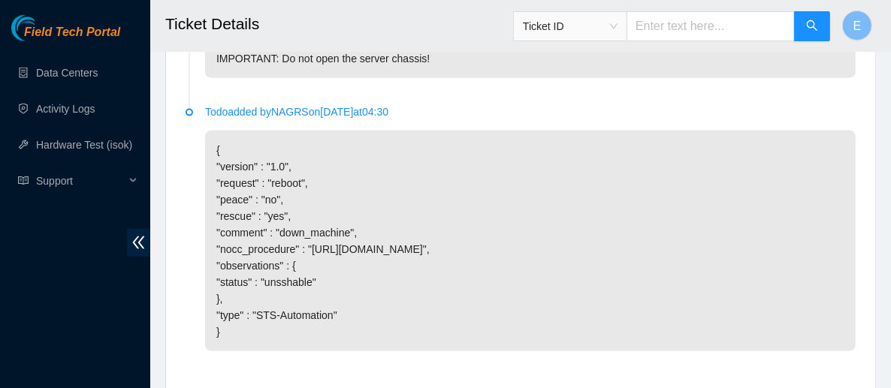
scroll to position [1406, 0]
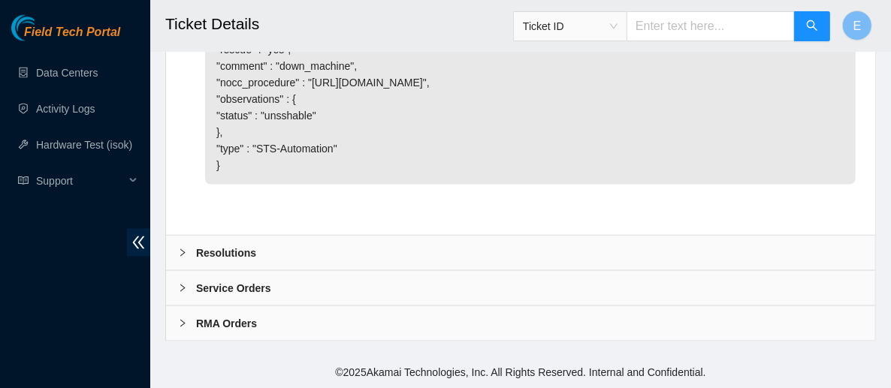
click at [209, 244] on div "Resolutions" at bounding box center [520, 253] width 709 height 35
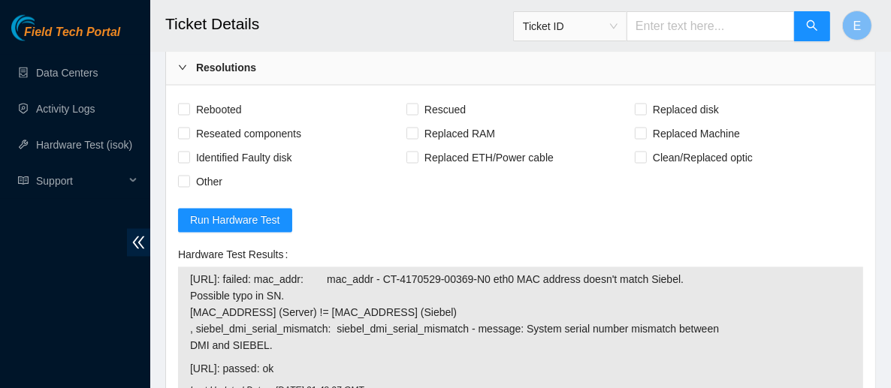
scroll to position [1589, 0]
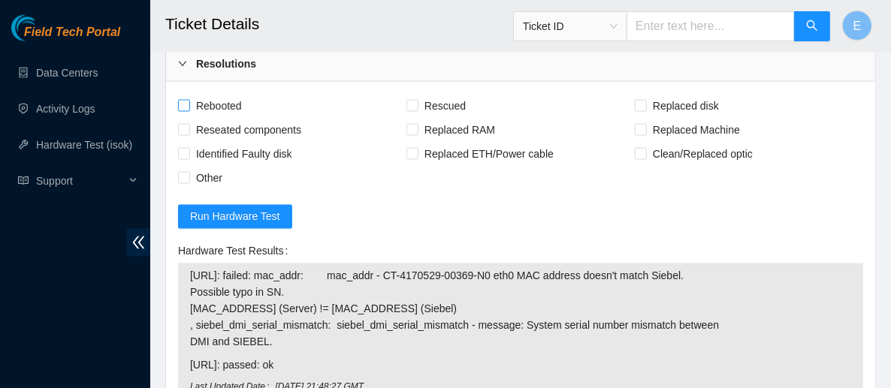
click at [201, 116] on span "Rebooted" at bounding box center [219, 106] width 58 height 24
click at [189, 110] on input "Rebooted" at bounding box center [183, 105] width 11 height 11
checkbox input "true"
click at [410, 110] on input "Rescued" at bounding box center [412, 105] width 11 height 11
checkbox input "true"
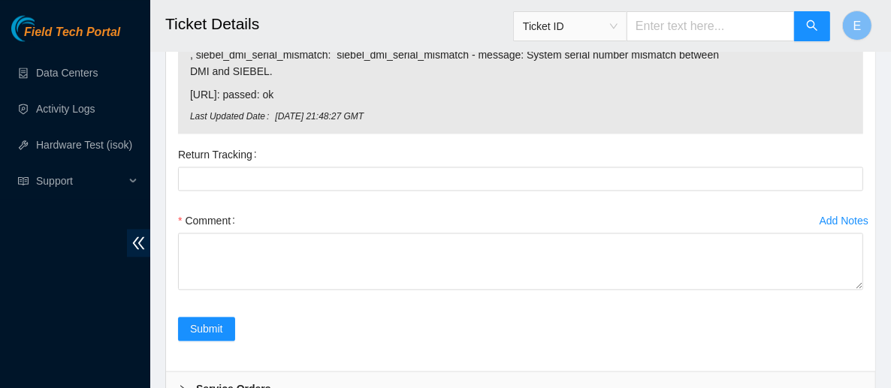
scroll to position [1862, 0]
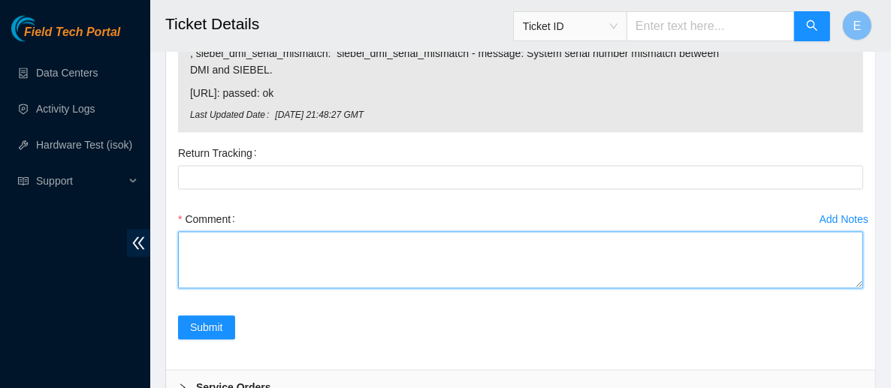
click at [239, 280] on textarea "Comment" at bounding box center [520, 259] width 685 height 57
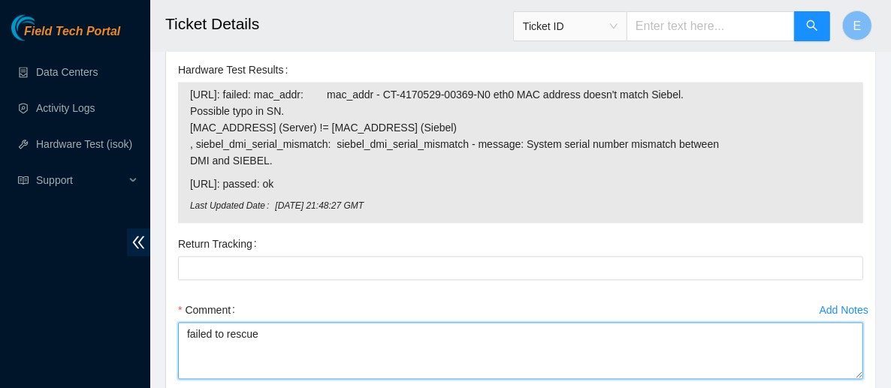
scroll to position [1951, 0]
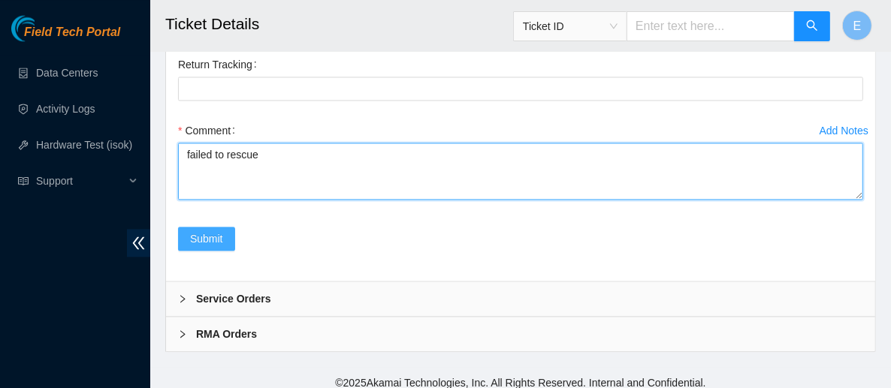
type textarea "failed to rescue"
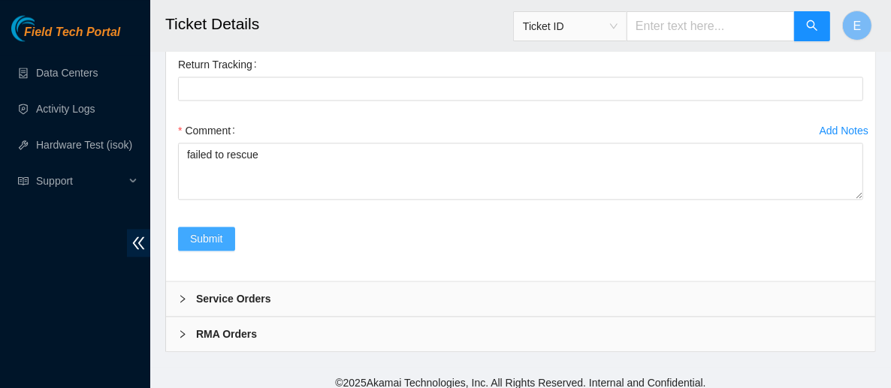
click at [222, 246] on span "Submit" at bounding box center [206, 239] width 33 height 17
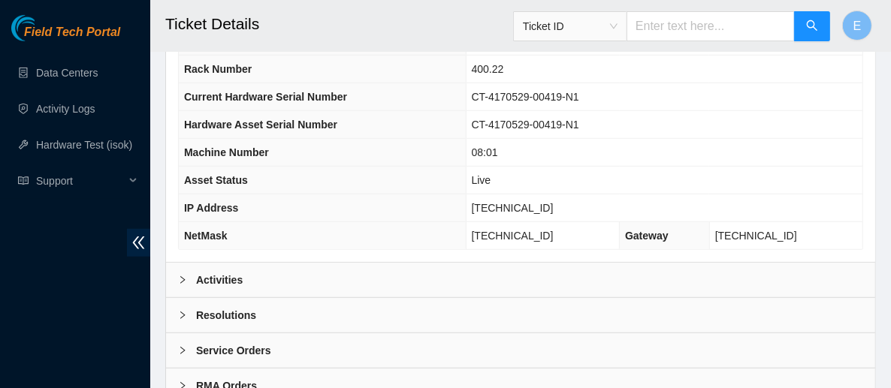
scroll to position [633, 0]
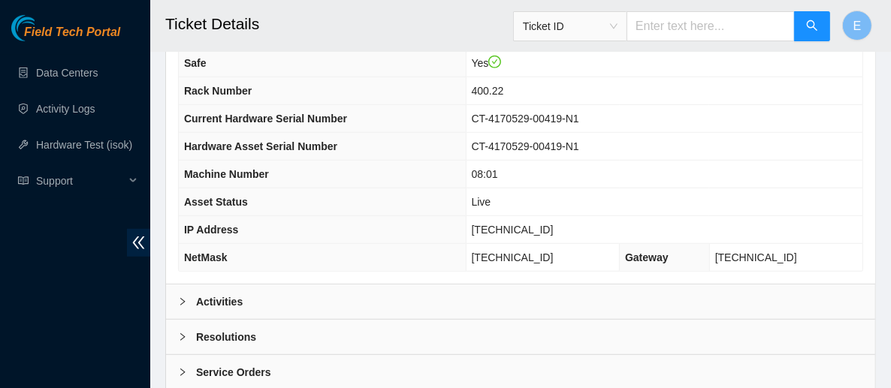
scroll to position [597, 0]
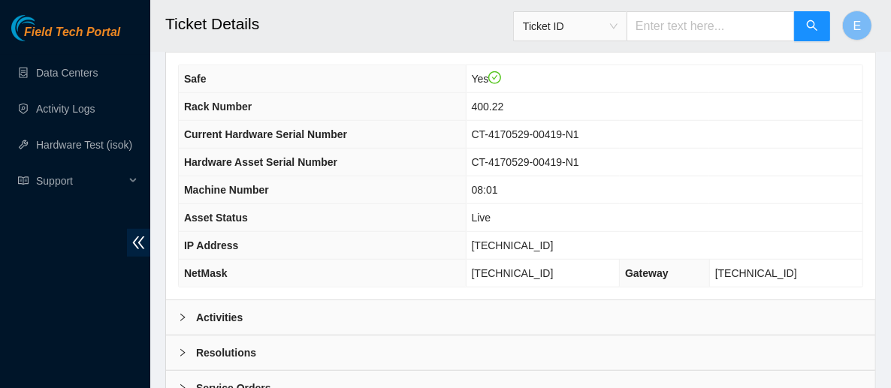
drag, startPoint x: 393, startPoint y: 292, endPoint x: 260, endPoint y: 297, distance: 133.1
click at [260, 301] on div "Activities" at bounding box center [520, 318] width 709 height 35
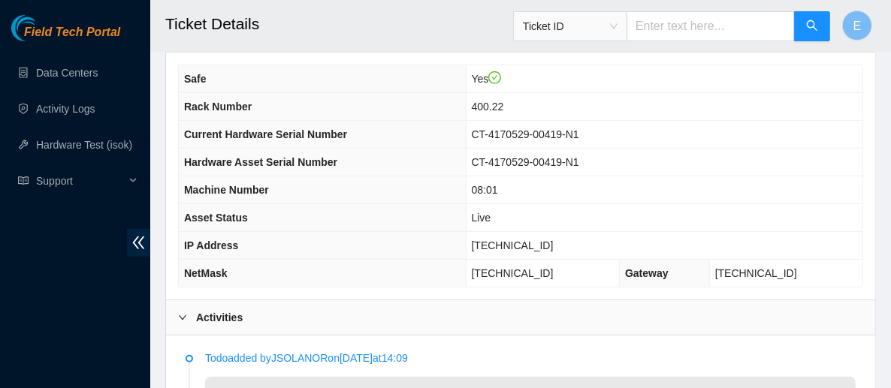
click at [260, 301] on div "Activities" at bounding box center [520, 318] width 709 height 35
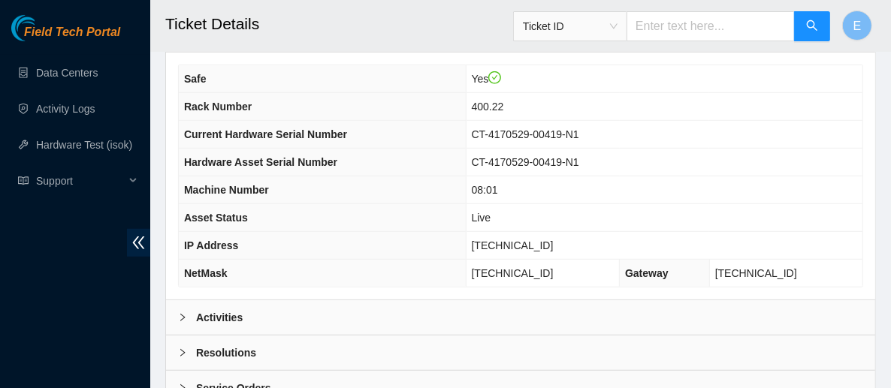
click at [258, 301] on div "Activities" at bounding box center [520, 318] width 709 height 35
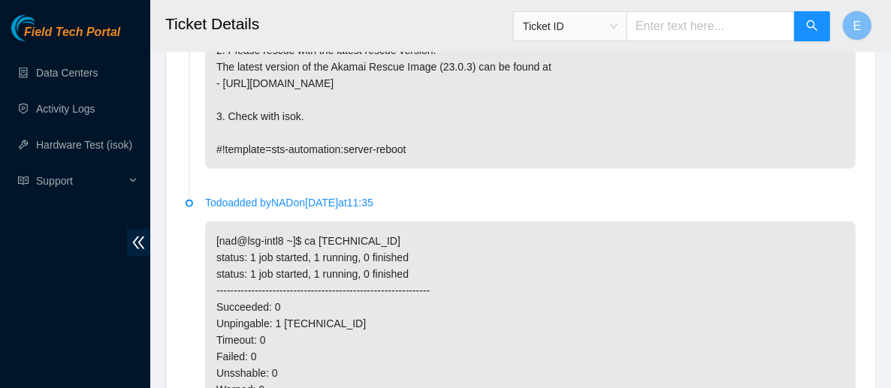
scroll to position [1052, 0]
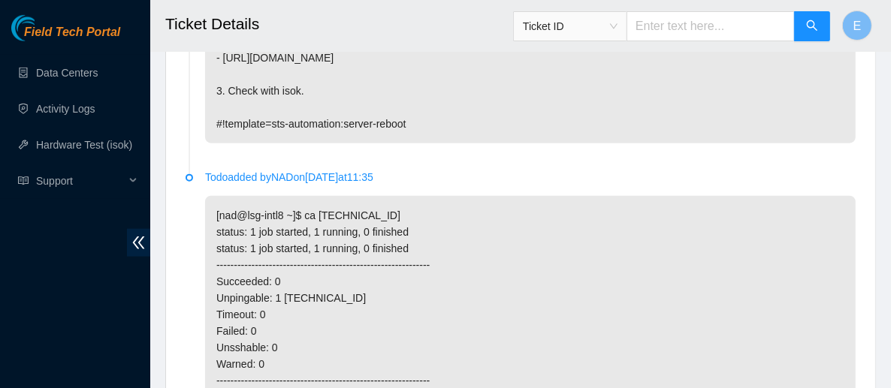
click at [205, 257] on p "[nad@lsg-intl8 ~]$ ca 23.77.200.147 status: 1 job started, 1 running, 0 finishe…" at bounding box center [530, 306] width 651 height 221
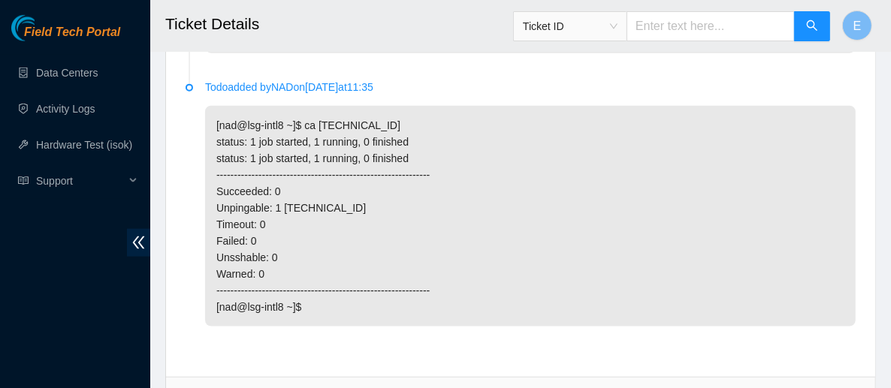
scroll to position [1258, 0]
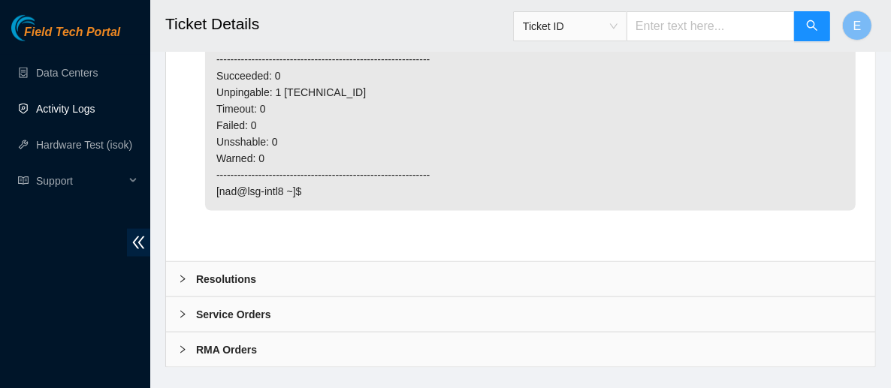
click at [89, 114] on link "Activity Logs" at bounding box center [65, 109] width 59 height 12
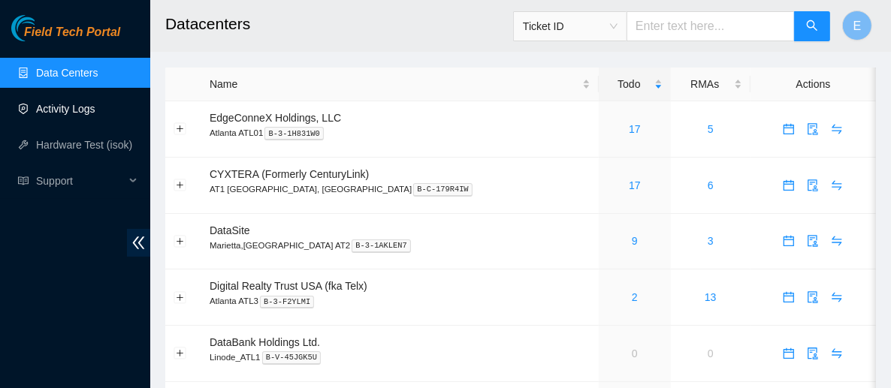
click at [95, 108] on link "Activity Logs" at bounding box center [65, 109] width 59 height 12
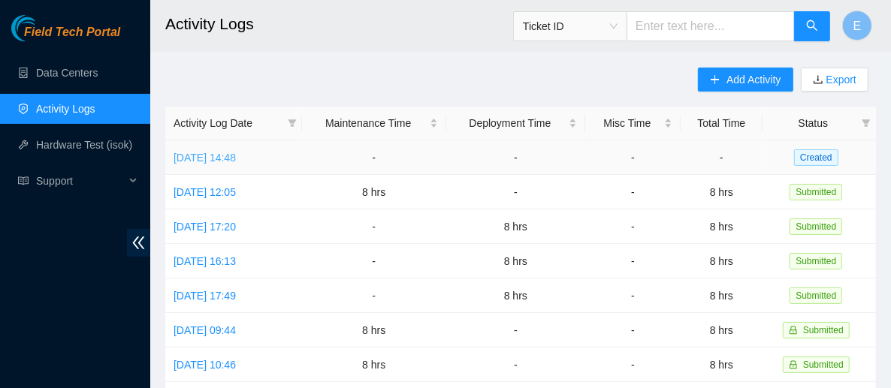
click at [231, 160] on link "Mon, 29 Sep 2025 14:48" at bounding box center [205, 158] width 62 height 12
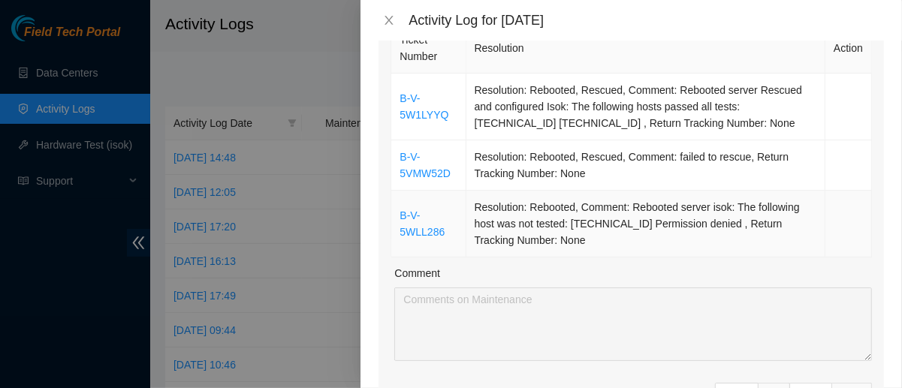
scroll to position [410, 0]
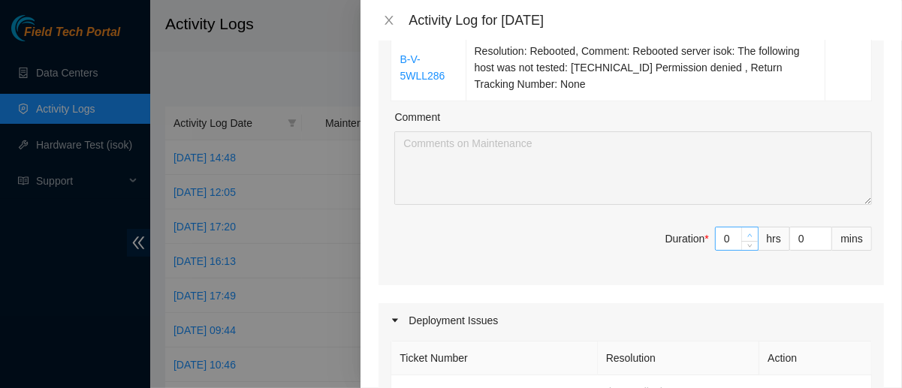
type input "1"
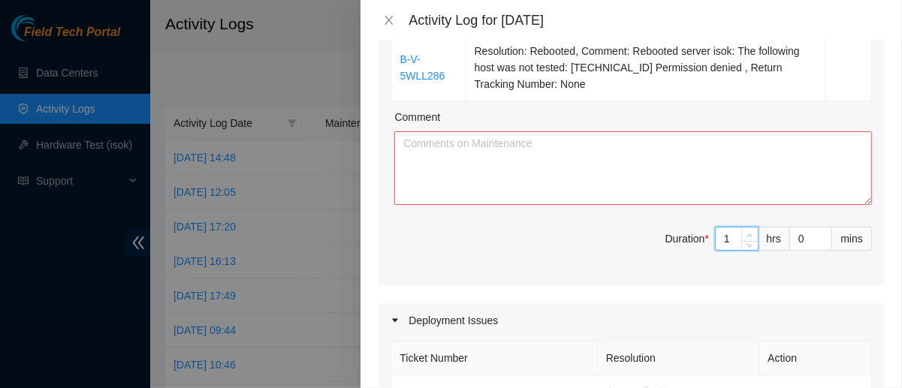
click at [748, 234] on icon "up" at bounding box center [750, 235] width 5 height 5
type input "2"
click at [748, 234] on icon "up" at bounding box center [750, 235] width 5 height 5
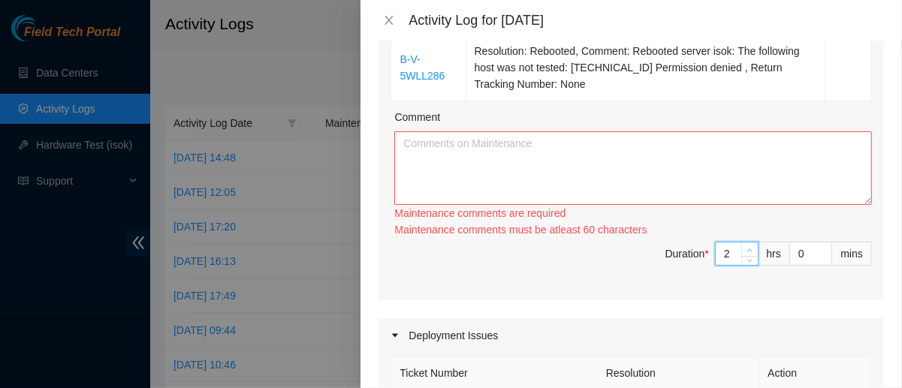
type input "3"
click at [748, 250] on icon "up" at bounding box center [750, 250] width 5 height 5
type input "4"
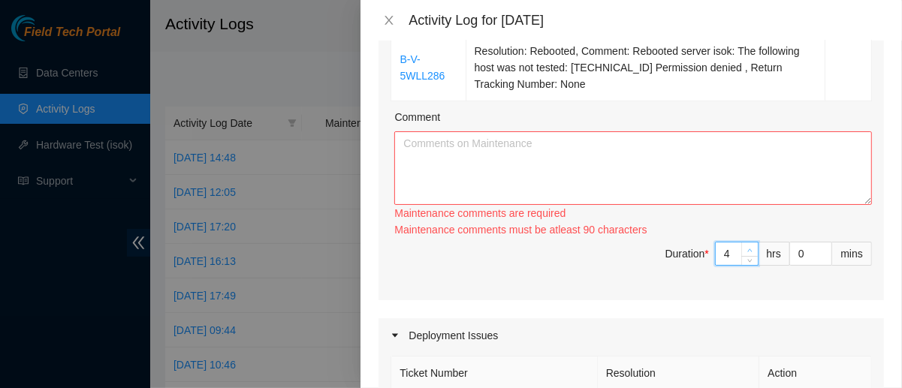
click at [742, 250] on div at bounding box center [750, 254] width 17 height 23
type input "5"
click at [748, 248] on icon "up" at bounding box center [750, 250] width 5 height 5
type input "6"
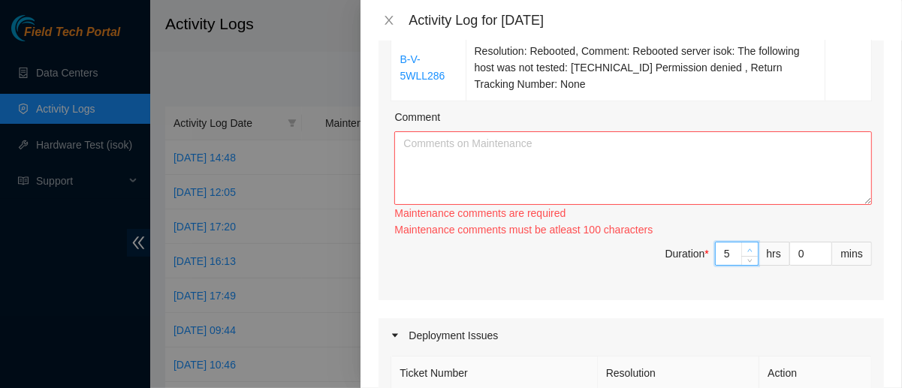
type input "6"
click at [748, 248] on icon "up" at bounding box center [750, 250] width 5 height 5
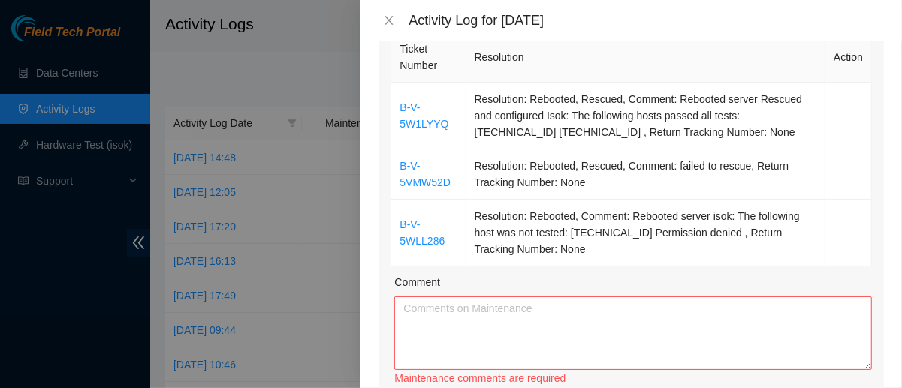
scroll to position [228, 0]
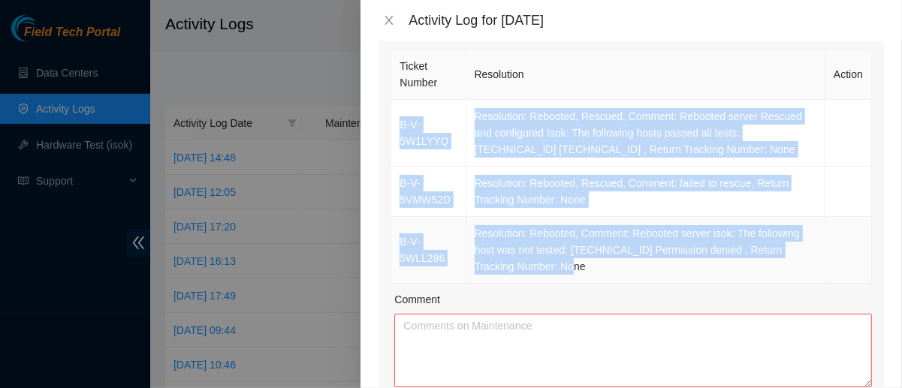
drag, startPoint x: 397, startPoint y: 123, endPoint x: 600, endPoint y: 270, distance: 250.3
click at [600, 270] on tbody "B-V-5W1LYYQ Resolution: Rebooted, Rescued, Comment: Rebooted server Rescued and…" at bounding box center [631, 192] width 481 height 184
copy tbody "B-V-5W1LYYQ Resolution: Rebooted, Rescued, Comment: Rebooted server Rescued and…"
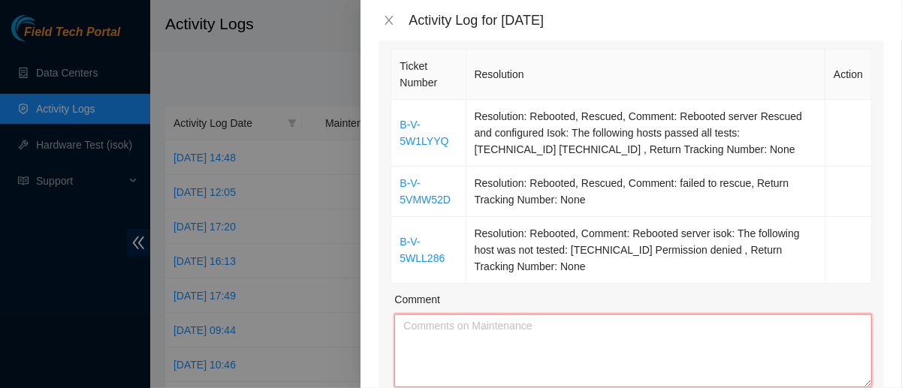
click at [458, 345] on textarea "Comment" at bounding box center [633, 351] width 478 height 74
paste textarea "B-V-5W1LYYQ Resolution: Rebooted, Rescued, Comment: Rebooted server Rescued and…"
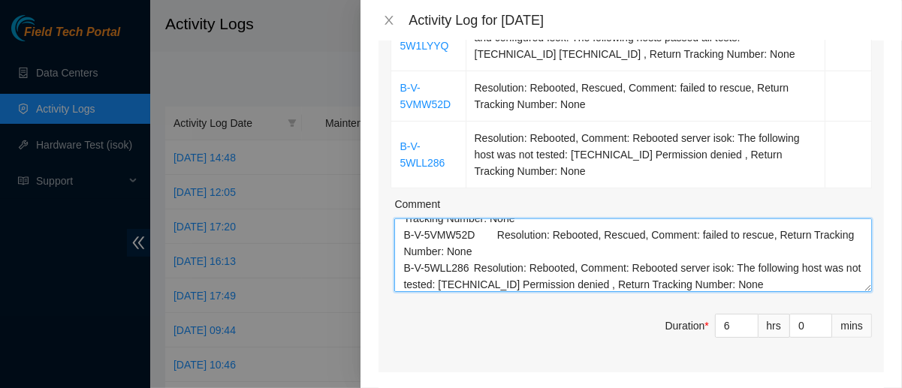
scroll to position [50, 0]
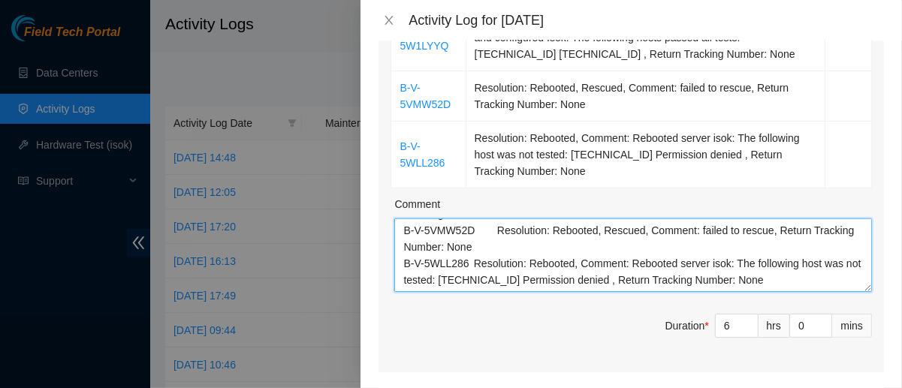
type textarea "B-V-5W1LYYQ Resolution: Rebooted, Rescued, Comment: Rebooted server Rescued and…"
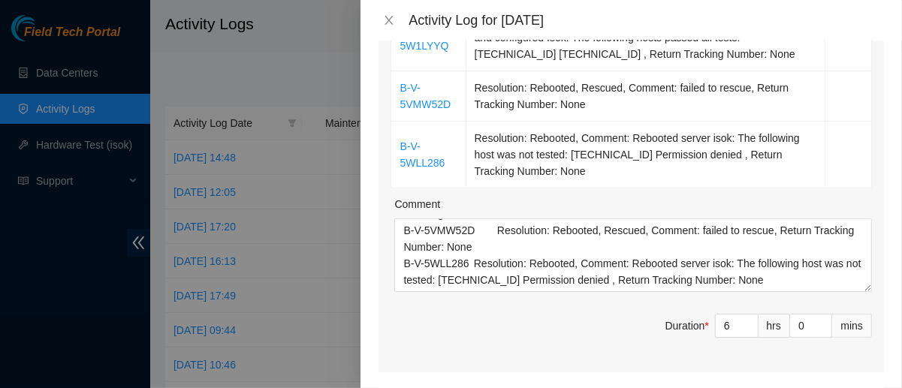
click at [543, 323] on span "Duration * 6 hrs 0 mins" at bounding box center [632, 335] width 482 height 42
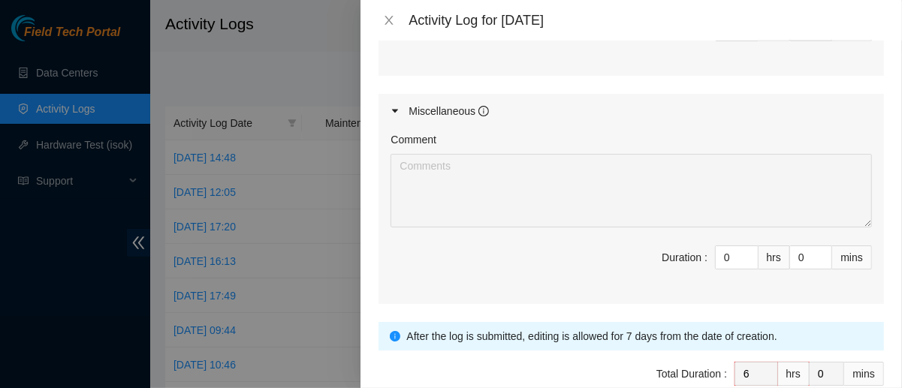
scroll to position [929, 0]
click at [718, 253] on input "0" at bounding box center [737, 257] width 42 height 23
type input "2"
type input "8"
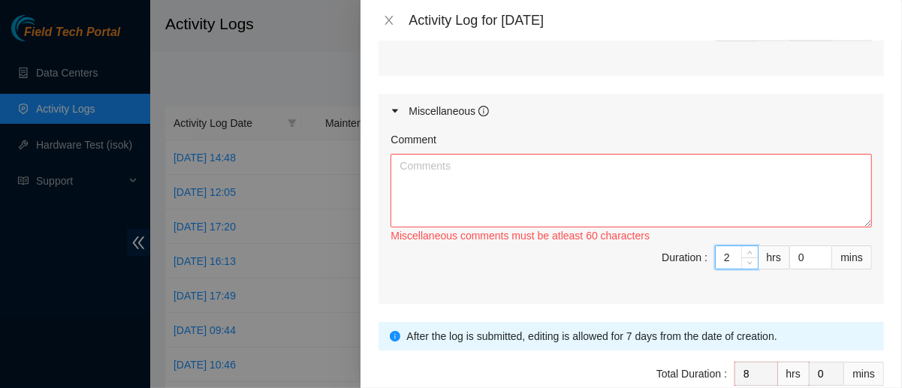
type input "2"
click at [692, 213] on textarea "Comment" at bounding box center [632, 191] width 482 height 74
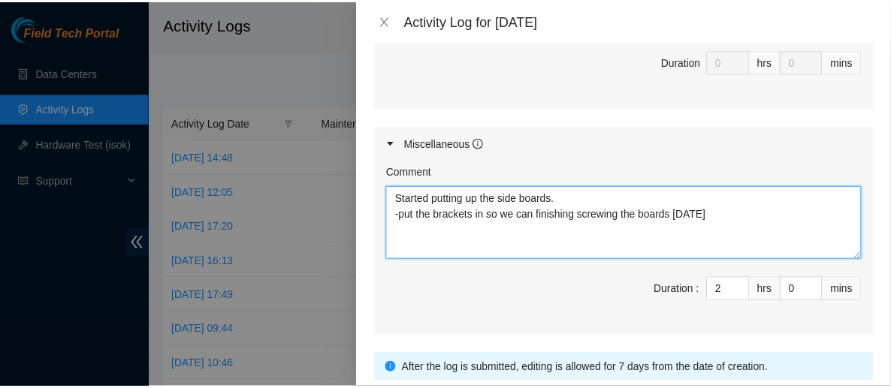
scroll to position [1003, 0]
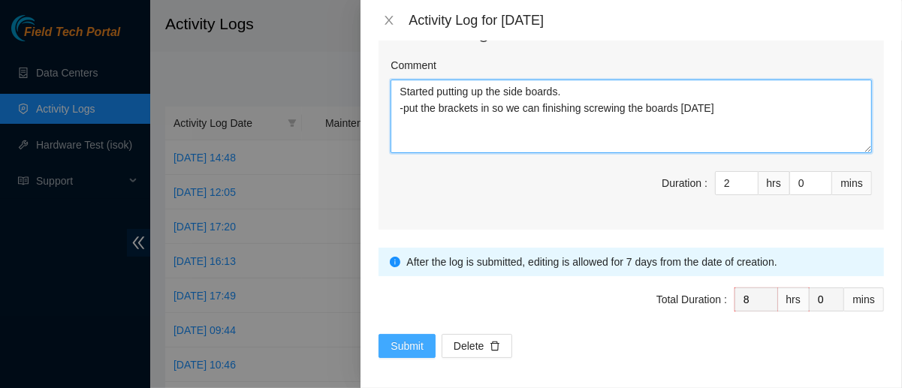
type textarea "Started putting up the side boards. -put the brackets in so we can finishing sc…"
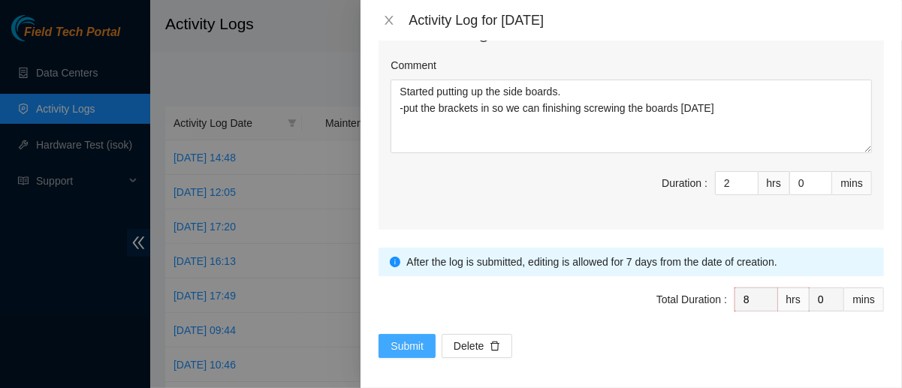
click at [415, 338] on span "Submit" at bounding box center [407, 346] width 33 height 17
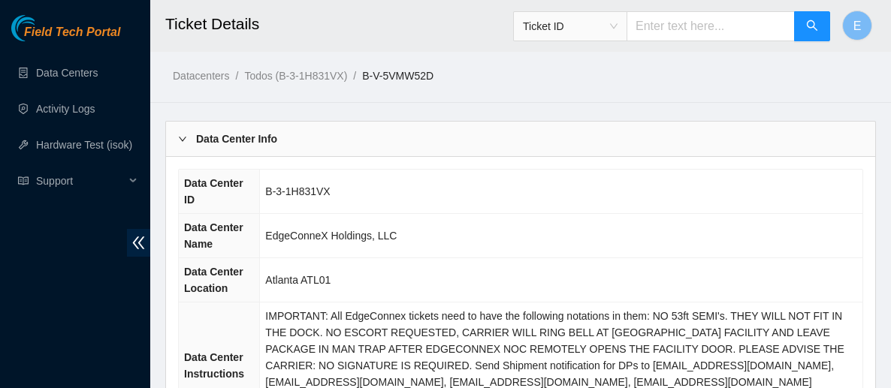
scroll to position [671, 0]
